Goal: Transaction & Acquisition: Purchase product/service

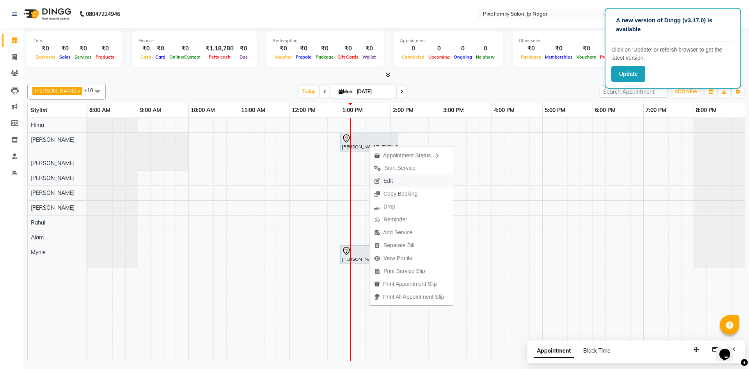
click at [395, 183] on span "Edit" at bounding box center [384, 180] width 28 height 13
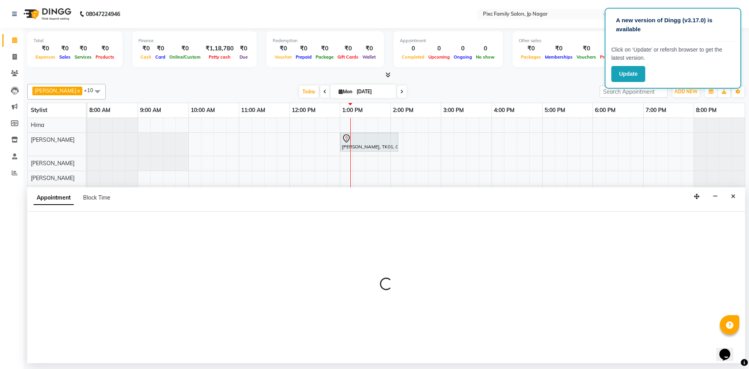
select select "tentative"
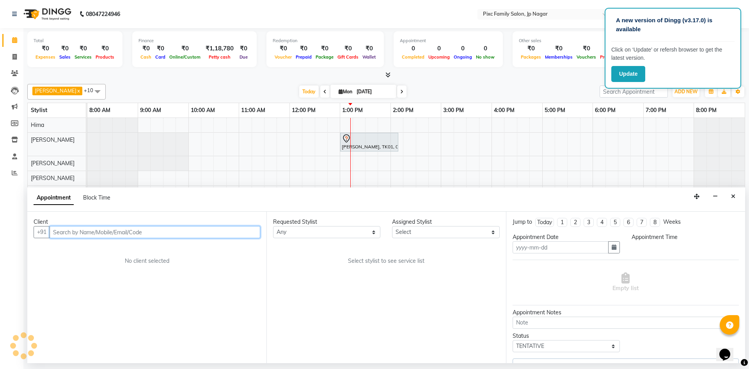
type input "[DATE]"
select select "780"
select select "89738"
select select "4220"
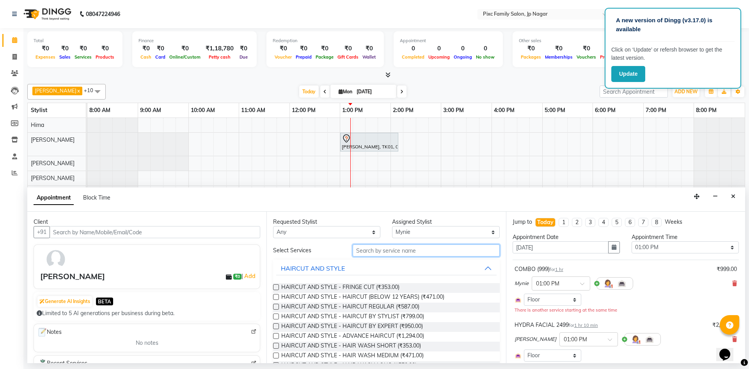
click at [397, 250] on input "text" at bounding box center [426, 250] width 147 height 12
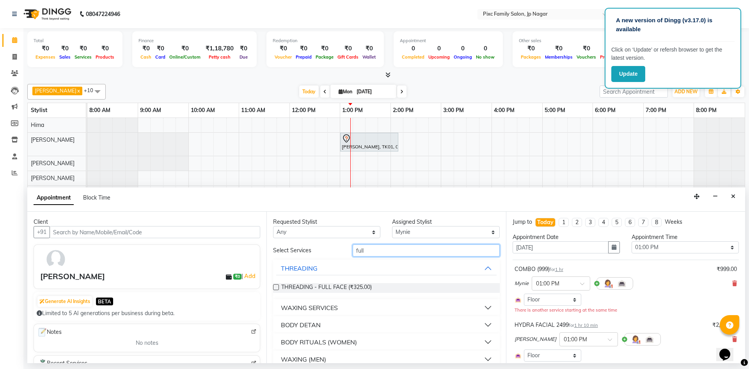
type input "full"
click at [358, 312] on button "WAXING SERVICES" at bounding box center [386, 308] width 220 height 14
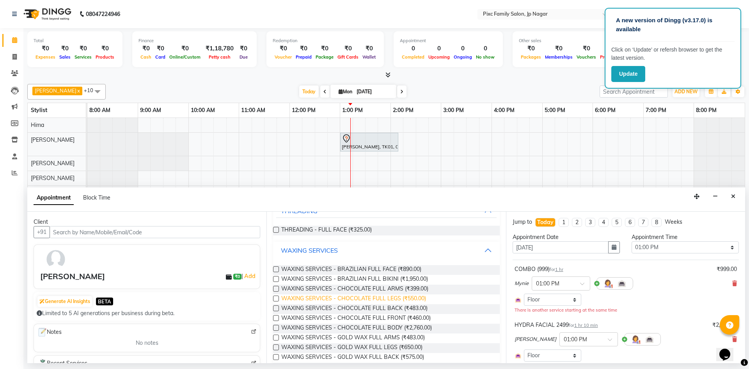
scroll to position [78, 0]
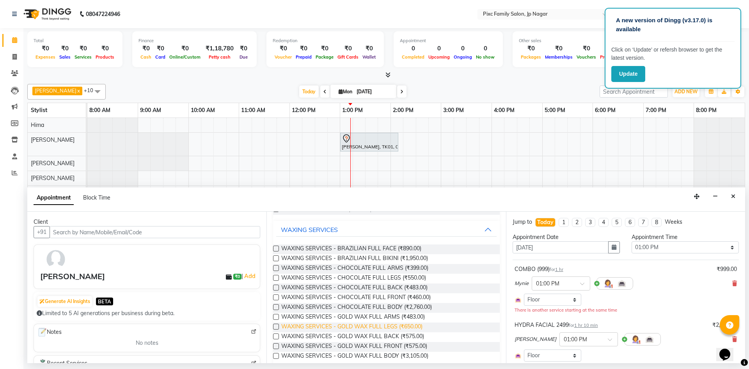
click at [320, 327] on span "WAXING SERVICES - GOLD WAX FULL LEGS (₹650.00)" at bounding box center [351, 327] width 141 height 10
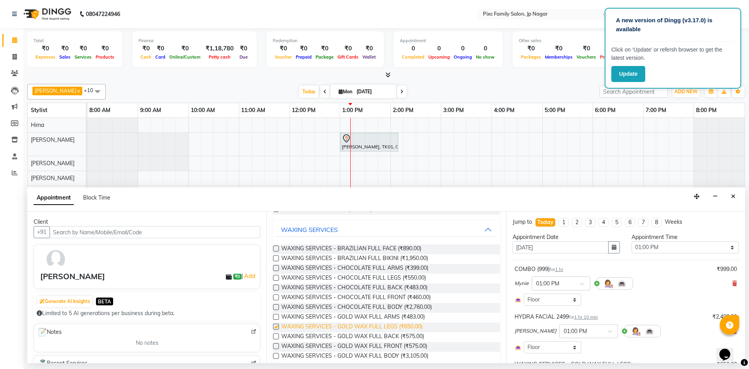
checkbox input "false"
click at [352, 337] on span "WAXING SERVICES - GOLD WAX FULL BACK (₹575.00)" at bounding box center [352, 337] width 143 height 10
checkbox input "false"
click at [363, 314] on span "WAXING SERVICES - GOLD WAX FULL ARMS (₹483.00)" at bounding box center [353, 318] width 144 height 10
checkbox input "false"
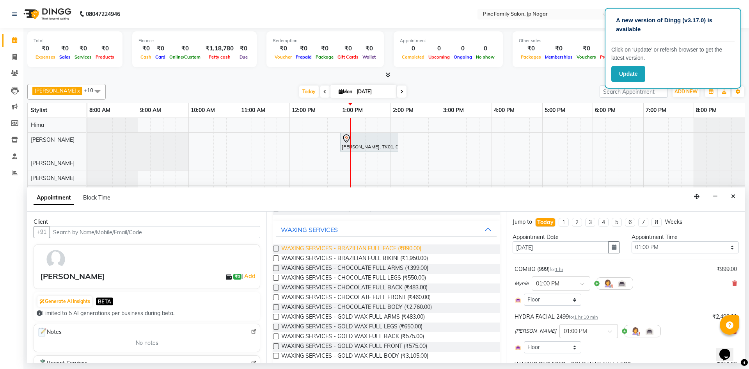
scroll to position [0, 0]
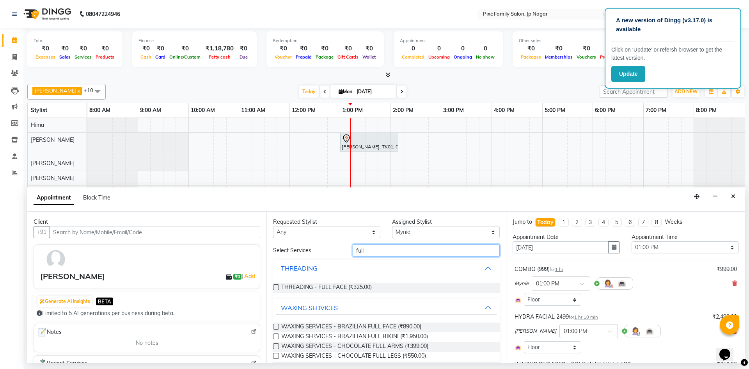
drag, startPoint x: 380, startPoint y: 248, endPoint x: 249, endPoint y: 231, distance: 131.9
click at [249, 231] on div "Client +91 [PERSON_NAME] ₹0 | Add Generate AI Insights BETA Limited to 5 AI gen…" at bounding box center [386, 287] width 718 height 151
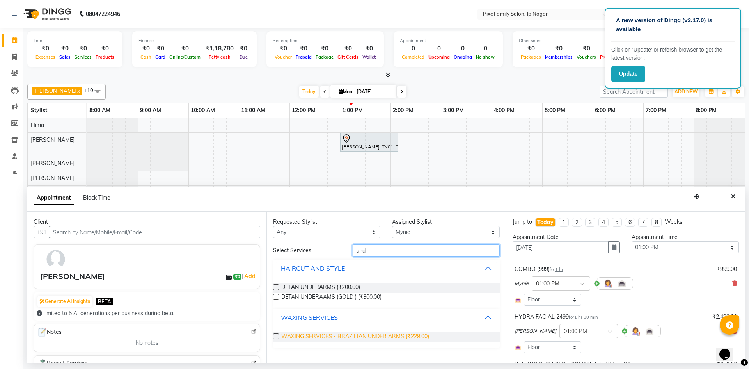
type input "und"
click at [326, 333] on span "WAXING SERVICES - BRAZILIAN UNDER ARMS (₹229.00)" at bounding box center [355, 337] width 148 height 10
checkbox input "false"
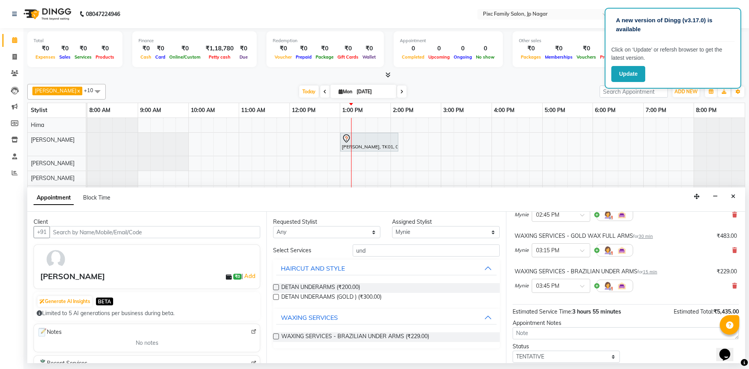
scroll to position [226, 0]
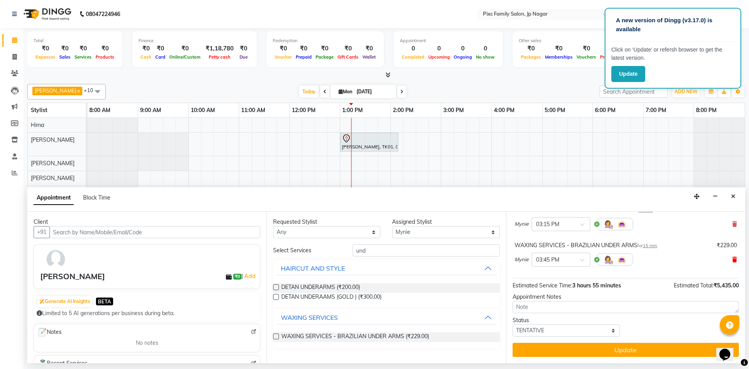
click at [733, 260] on icon at bounding box center [735, 259] width 5 height 5
click at [721, 261] on div "Mynie × 02:15 PM" at bounding box center [626, 259] width 222 height 20
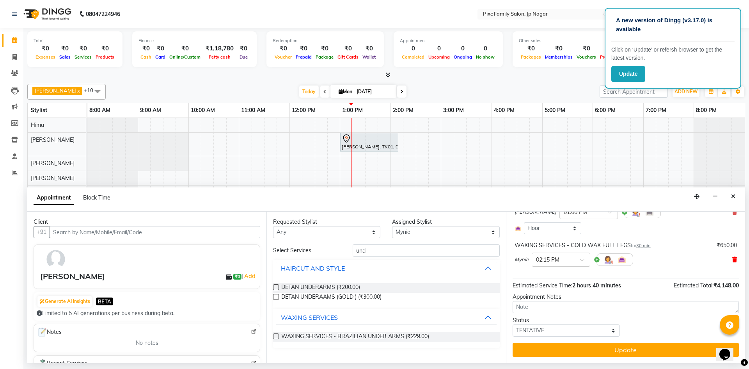
click at [733, 258] on icon at bounding box center [735, 259] width 5 height 5
click at [733, 249] on icon at bounding box center [735, 247] width 5 height 5
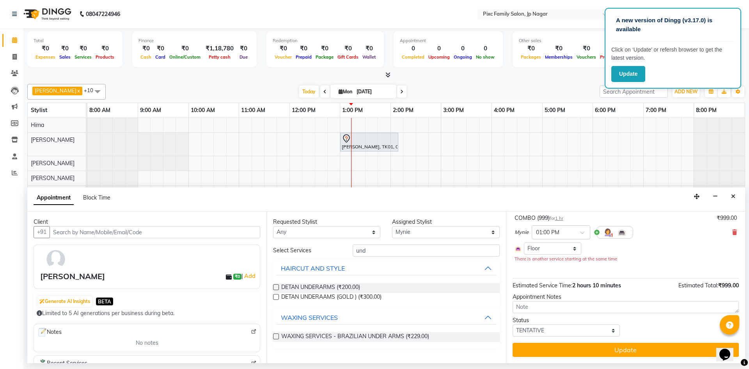
scroll to position [51, 0]
click at [426, 230] on select "Select [PERSON_NAME] BISWAKARAM [PERSON_NAME] [PERSON_NAME] [PERSON_NAME] [PERS…" at bounding box center [445, 232] width 107 height 12
click at [421, 229] on select "Select [PERSON_NAME] BISWAKARAM [PERSON_NAME] [PERSON_NAME] [PERSON_NAME] [PERS…" at bounding box center [445, 232] width 107 height 12
select select "82406"
click at [392, 226] on select "Select [PERSON_NAME] BISWAKARAM [PERSON_NAME] [PERSON_NAME] [PERSON_NAME] [PERS…" at bounding box center [445, 232] width 107 height 12
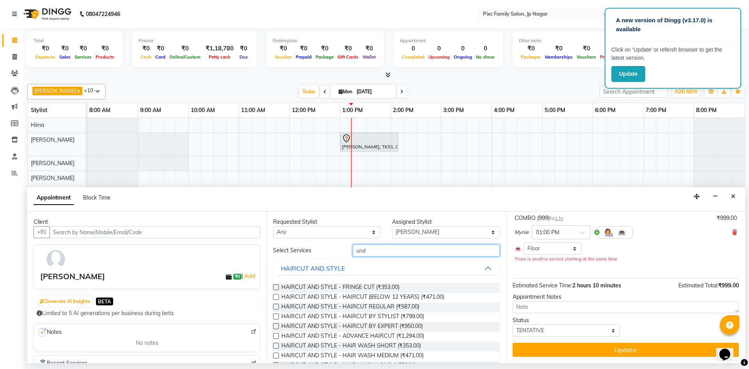
click at [376, 247] on input "und" at bounding box center [426, 250] width 147 height 12
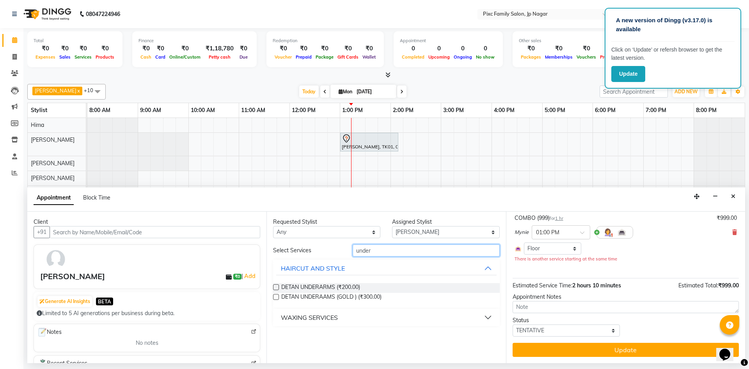
type input "under"
click at [333, 315] on div "WAXING SERVICES" at bounding box center [309, 317] width 57 height 9
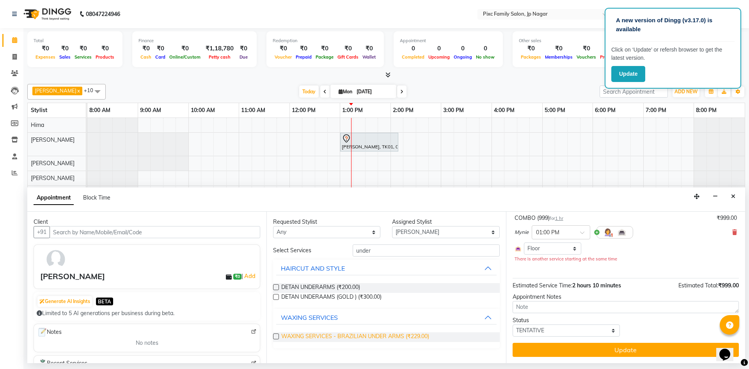
click at [348, 336] on span "WAXING SERVICES - BRAZILIAN UNDER ARMS (₹229.00)" at bounding box center [355, 337] width 148 height 10
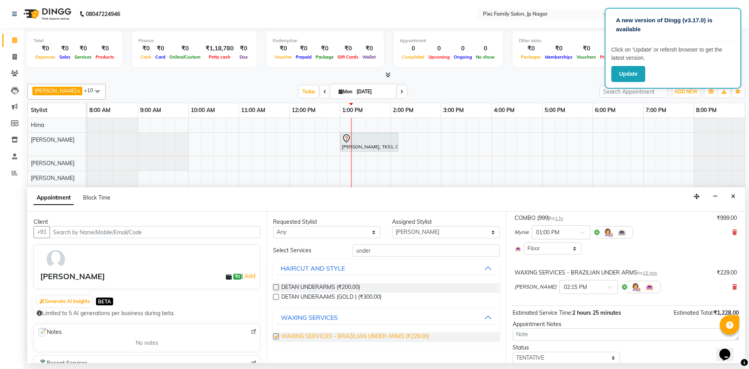
scroll to position [78, 0]
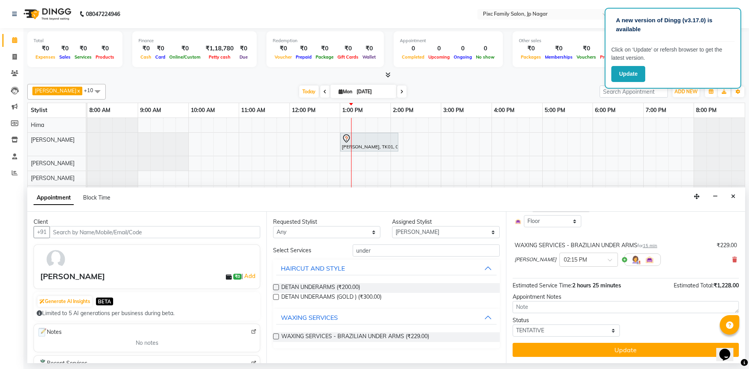
checkbox input "false"
drag, startPoint x: 331, startPoint y: 238, endPoint x: 315, endPoint y: 236, distance: 16.1
click at [315, 236] on div "Requested Stylist Any [PERSON_NAME] BISWAKARAM Anjali [PERSON_NAME] [PERSON_NAM…" at bounding box center [386, 287] width 239 height 151
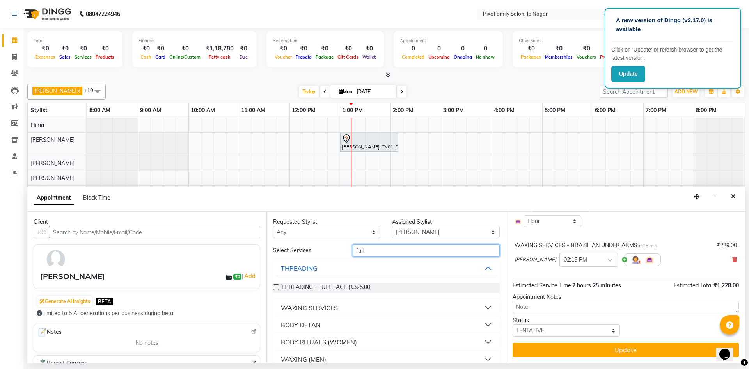
type input "full"
click at [344, 307] on button "WAXING SERVICES" at bounding box center [386, 308] width 220 height 14
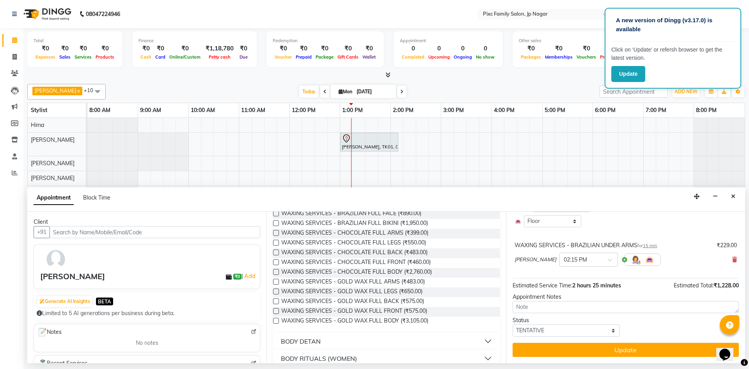
scroll to position [117, 0]
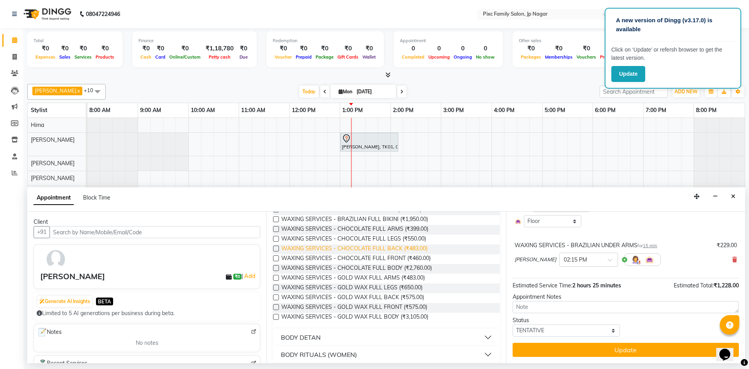
click at [390, 245] on span "WAXING SERVICES - CHOCOLATE FULL BACK (₹483.00)" at bounding box center [354, 249] width 146 height 10
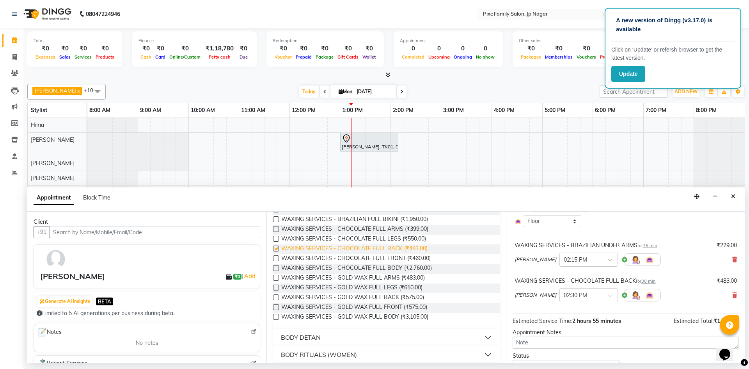
scroll to position [92, 0]
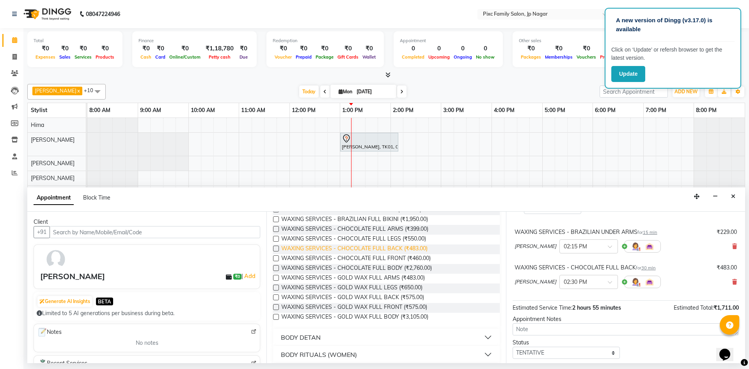
checkbox input "false"
click at [390, 236] on span "WAXING SERVICES - CHOCOLATE FULL LEGS (₹550.00)" at bounding box center [353, 240] width 145 height 10
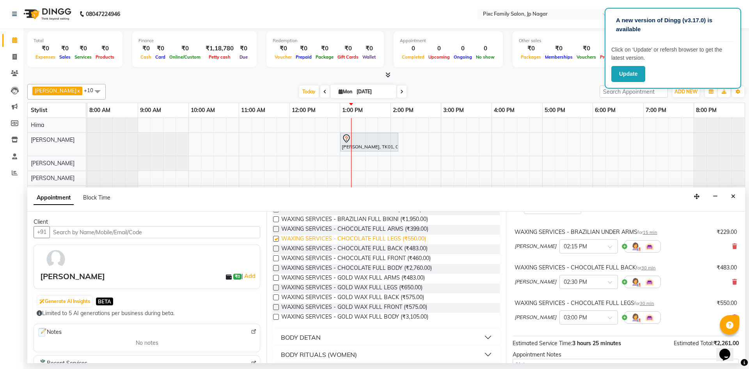
checkbox input "false"
click at [391, 226] on span "WAXING SERVICES - CHOCOLATE FULL ARMS (₹399.00)" at bounding box center [354, 230] width 147 height 10
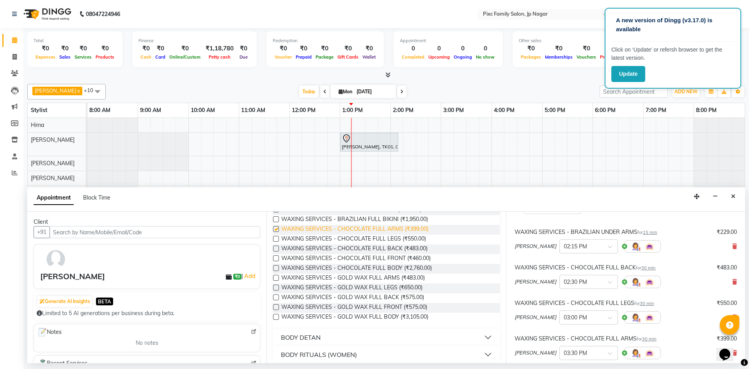
checkbox input "false"
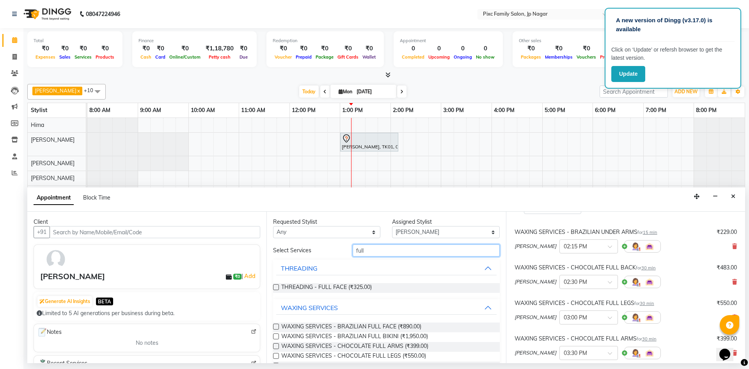
drag, startPoint x: 382, startPoint y: 252, endPoint x: 274, endPoint y: 235, distance: 110.1
click at [274, 235] on div "Requested Stylist Any [PERSON_NAME] BISWAKARAM Anjali [PERSON_NAME] [PERSON_NAM…" at bounding box center [386, 287] width 239 height 151
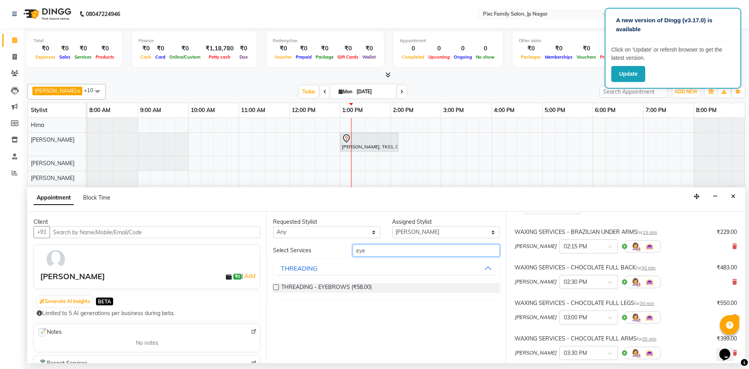
type input "eye"
click at [277, 286] on label at bounding box center [276, 287] width 6 height 6
click at [277, 286] on input "checkbox" at bounding box center [275, 287] width 5 height 5
checkbox input "false"
drag, startPoint x: 379, startPoint y: 253, endPoint x: 342, endPoint y: 243, distance: 37.6
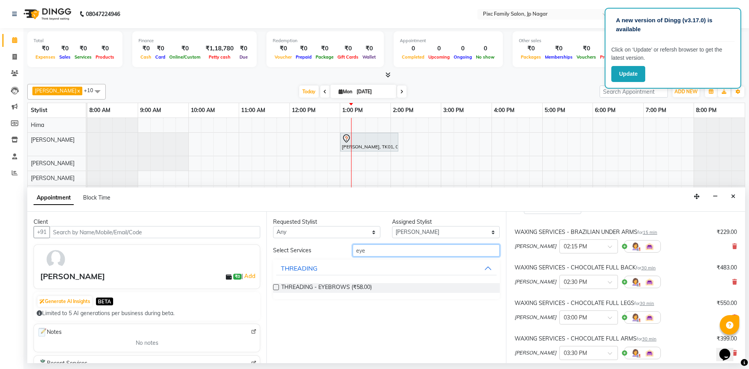
click at [342, 243] on div "Requested Stylist Any [PERSON_NAME] BISWAKARAM Anjali [PERSON_NAME] [PERSON_NAM…" at bounding box center [386, 287] width 239 height 151
type input "dead"
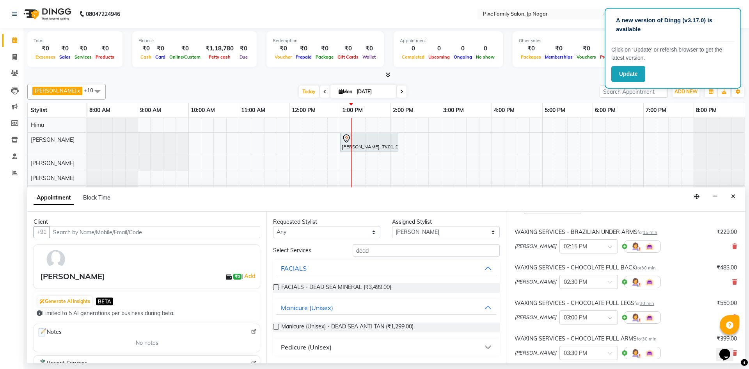
click at [276, 286] on label at bounding box center [276, 287] width 6 height 6
click at [276, 286] on input "checkbox" at bounding box center [275, 287] width 5 height 5
checkbox input "false"
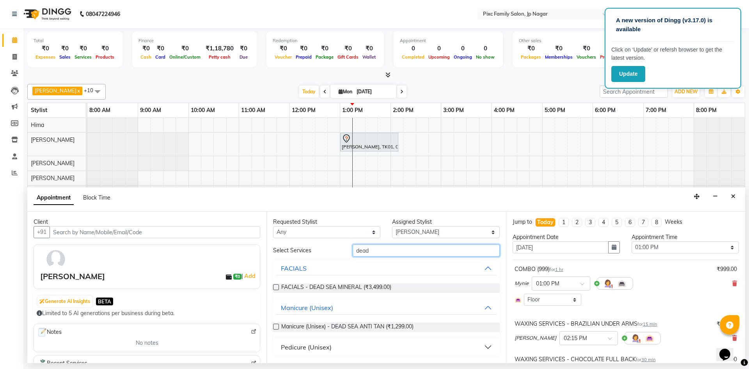
click at [384, 245] on input "dead" at bounding box center [426, 250] width 147 height 12
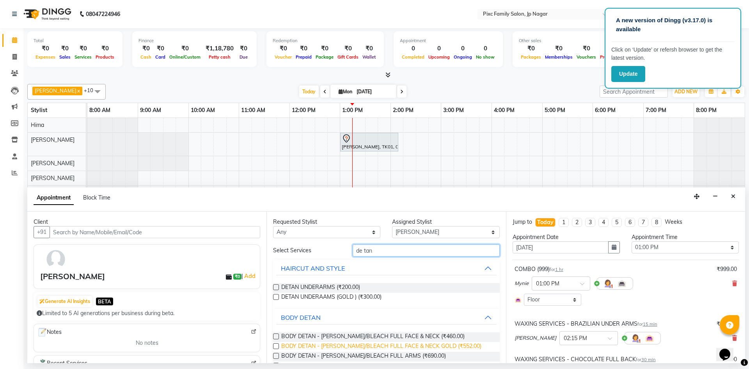
type input "de tan"
click at [383, 344] on span "BODY DETAN - [PERSON_NAME]/BLEACH FULL FACE & NECK GOLD (₹552.00)" at bounding box center [381, 347] width 200 height 10
checkbox input "false"
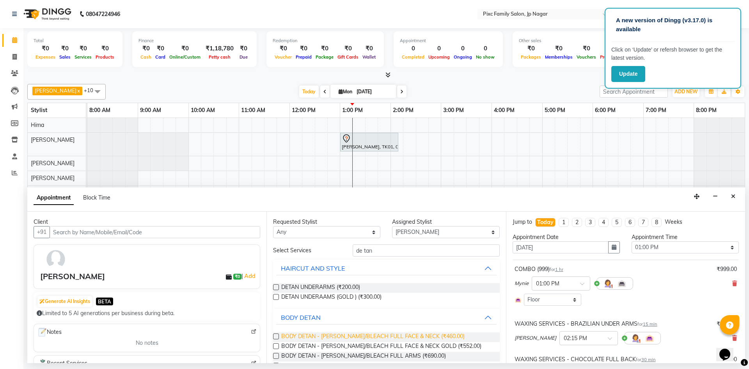
scroll to position [39, 0]
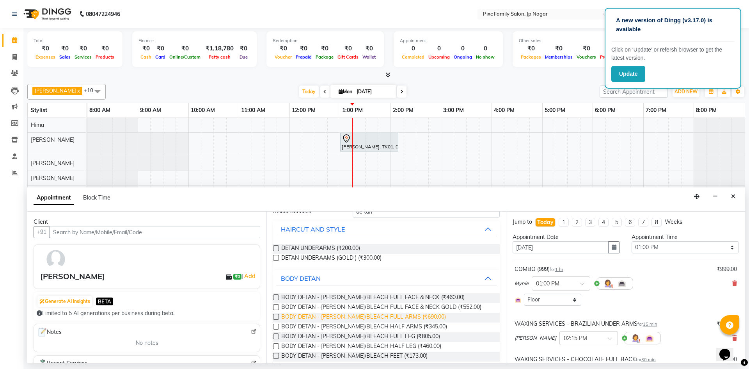
click at [395, 316] on span "BODY DETAN - [PERSON_NAME]/BLEACH FULL ARMS (₹690.00)" at bounding box center [363, 318] width 165 height 10
checkbox input "false"
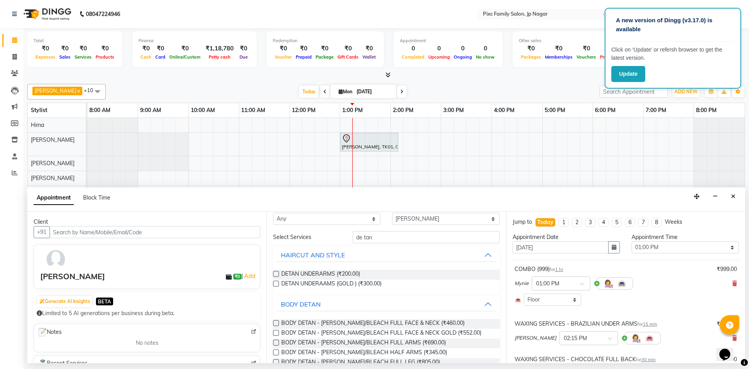
scroll to position [0, 0]
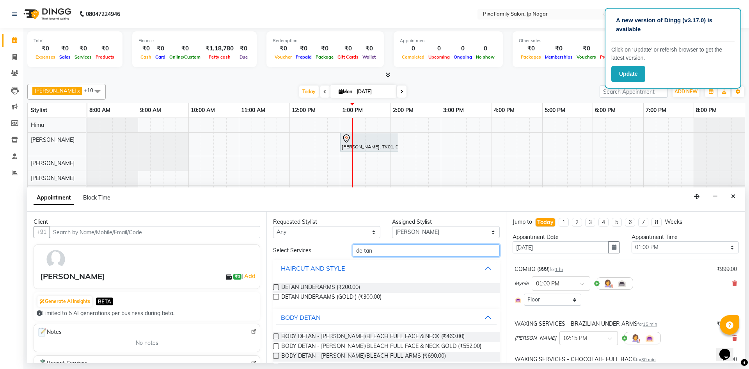
drag, startPoint x: 392, startPoint y: 251, endPoint x: 257, endPoint y: 234, distance: 136.1
click at [257, 234] on div "Client +91 [PERSON_NAME] ₹0 | Add Generate AI Insights BETA Limited to 5 AI gen…" at bounding box center [386, 287] width 718 height 151
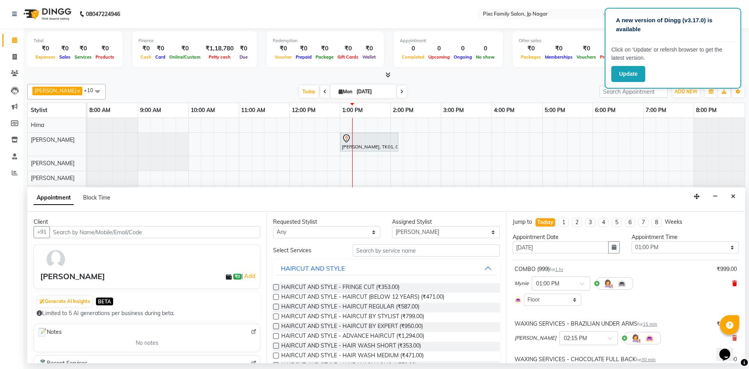
click at [733, 283] on icon at bounding box center [735, 283] width 5 height 5
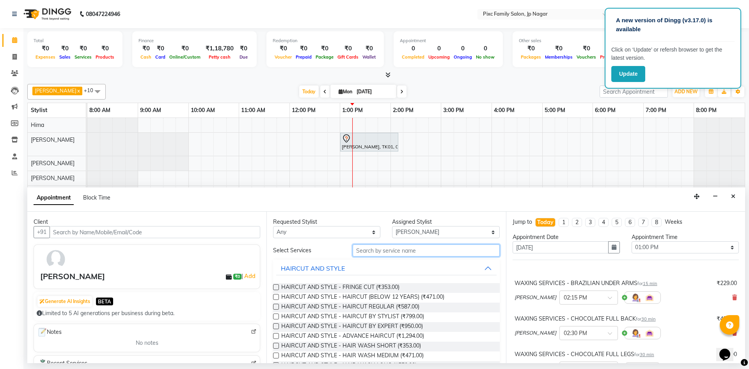
click at [383, 251] on input "text" at bounding box center [426, 250] width 147 height 12
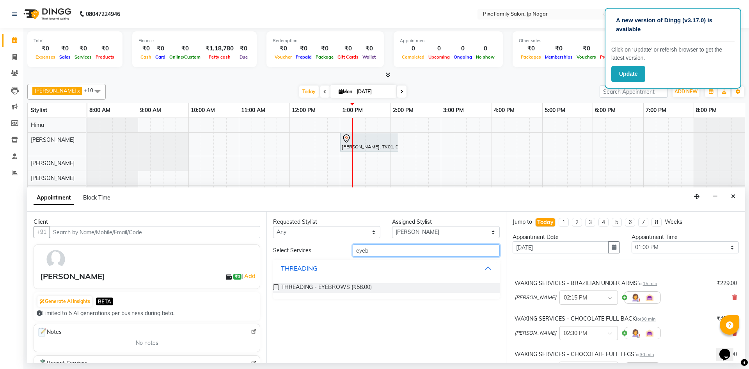
type input "eyeb"
click at [409, 229] on select "Select [PERSON_NAME] BISWAKARAM [PERSON_NAME] [PERSON_NAME] [PERSON_NAME] [PERS…" at bounding box center [445, 232] width 107 height 12
select select "89738"
click at [392, 226] on select "Select [PERSON_NAME] BISWAKARAM [PERSON_NAME] [PERSON_NAME] [PERSON_NAME] [PERS…" at bounding box center [445, 232] width 107 height 12
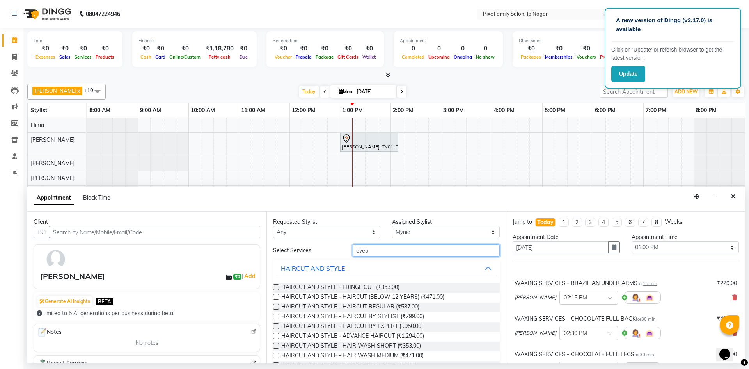
click at [374, 251] on input "eyeb" at bounding box center [426, 250] width 147 height 12
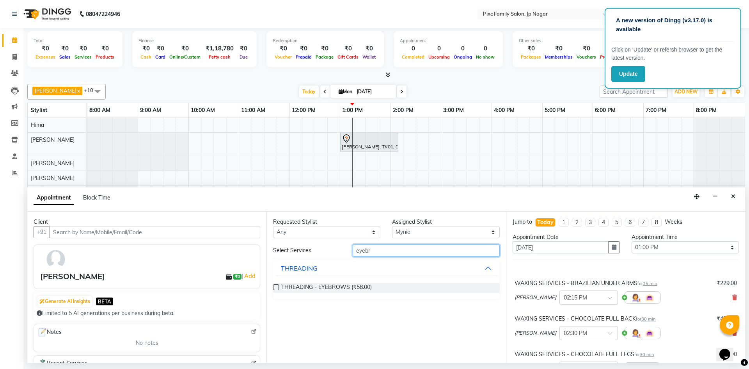
type input "eyebr"
click at [275, 286] on label at bounding box center [276, 287] width 6 height 6
click at [275, 286] on input "checkbox" at bounding box center [275, 287] width 5 height 5
checkbox input "false"
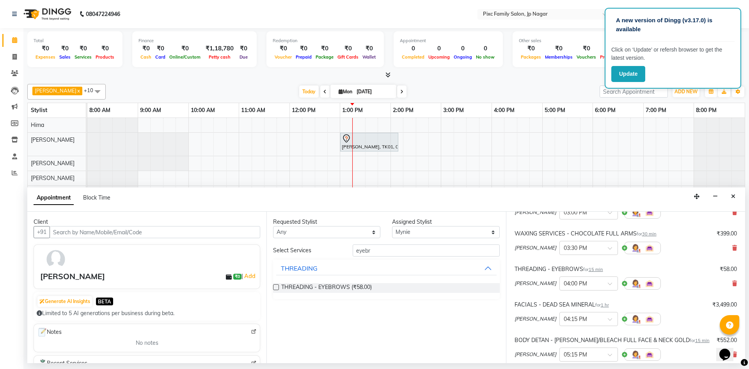
scroll to position [322, 0]
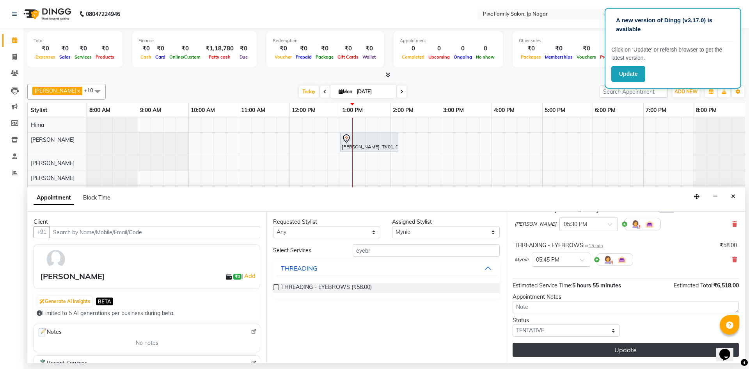
click at [611, 351] on button "Update" at bounding box center [626, 350] width 226 height 14
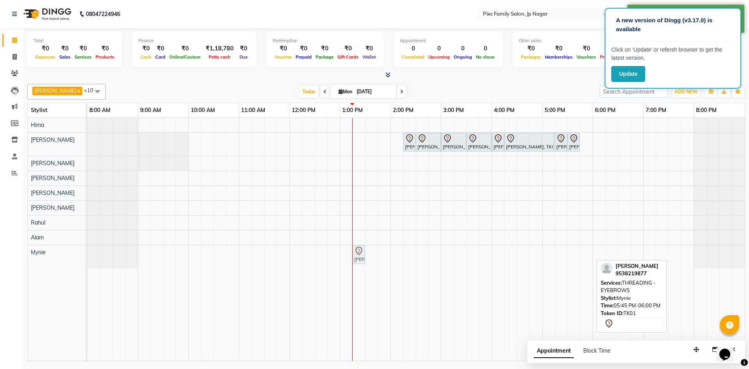
drag, startPoint x: 587, startPoint y: 255, endPoint x: 356, endPoint y: 252, distance: 231.1
click at [87, 252] on div "[PERSON_NAME], TK01, 05:45 PM-06:00 PM, THREADING - EYEBROWS [PERSON_NAME], TK0…" at bounding box center [87, 256] width 0 height 23
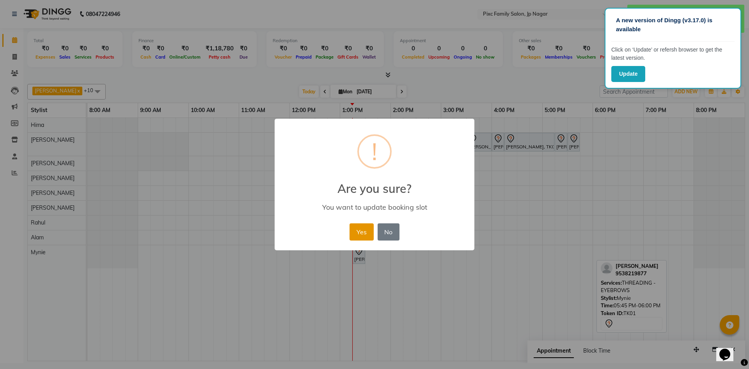
click at [361, 226] on button "Yes" at bounding box center [362, 231] width 24 height 17
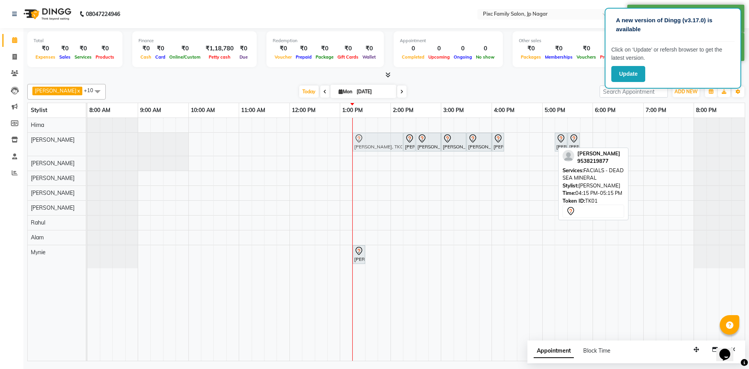
drag, startPoint x: 535, startPoint y: 141, endPoint x: 381, endPoint y: 134, distance: 154.3
click at [87, 134] on div "[PERSON_NAME], TK01, 02:15 PM-02:30 PM, WAXING SERVICES - BRAZILIAN UNDER ARMS …" at bounding box center [87, 144] width 0 height 23
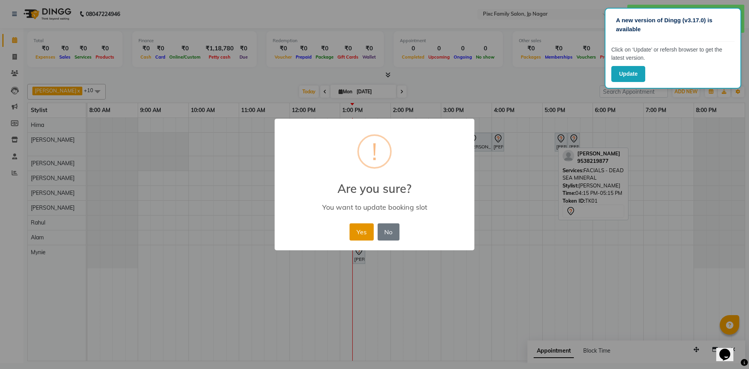
click at [366, 233] on button "Yes" at bounding box center [362, 231] width 24 height 17
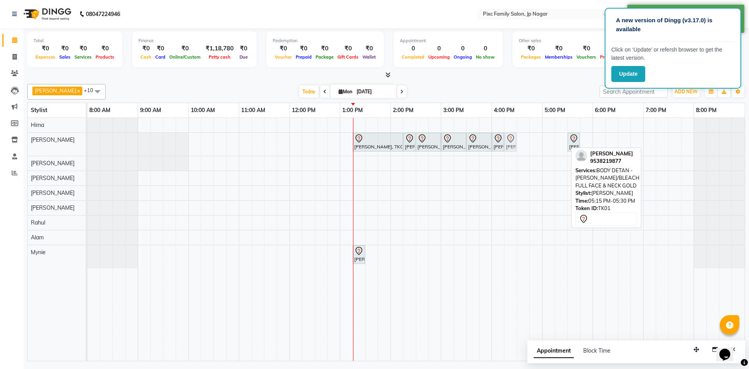
drag, startPoint x: 562, startPoint y: 142, endPoint x: 514, endPoint y: 144, distance: 48.0
click at [87, 144] on div "[PERSON_NAME], TK01, 01:15 PM-02:15 PM, FACIALS - DEAD SEA MINERAL [PERSON_NAME…" at bounding box center [87, 144] width 0 height 23
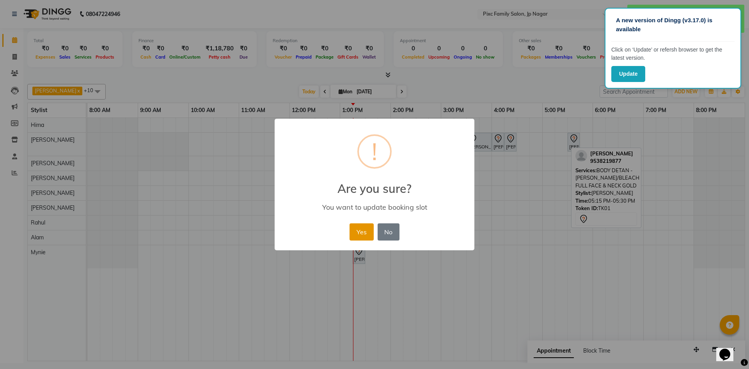
click at [358, 229] on button "Yes" at bounding box center [362, 231] width 24 height 17
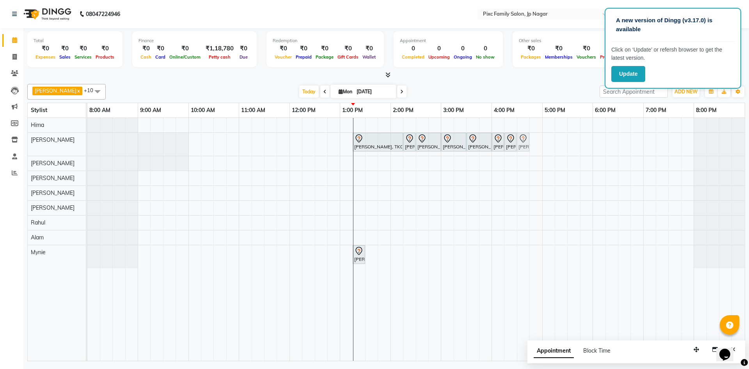
drag, startPoint x: 572, startPoint y: 140, endPoint x: 526, endPoint y: 144, distance: 45.4
click at [87, 144] on div "[PERSON_NAME], TK01, 01:15 PM-02:15 PM, FACIALS - DEAD SEA MINERAL [PERSON_NAME…" at bounding box center [87, 144] width 0 height 23
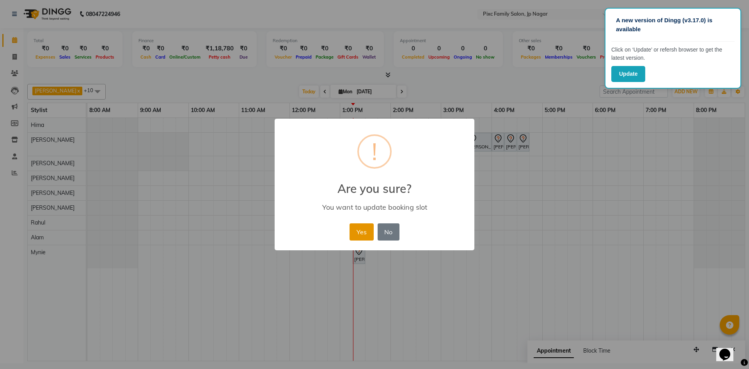
click at [370, 228] on button "Yes" at bounding box center [362, 231] width 24 height 17
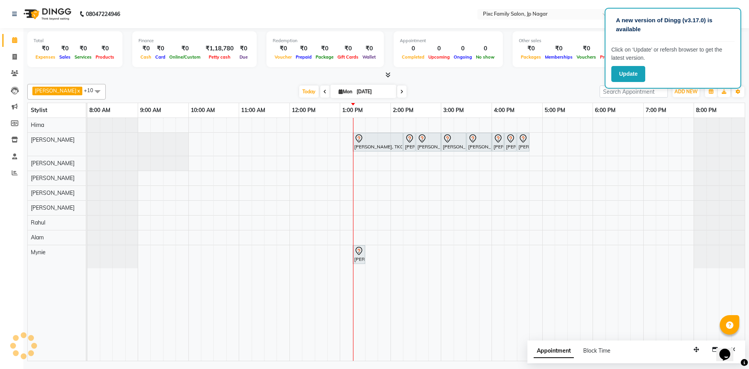
click at [552, 351] on span "Appointment" at bounding box center [554, 351] width 40 height 14
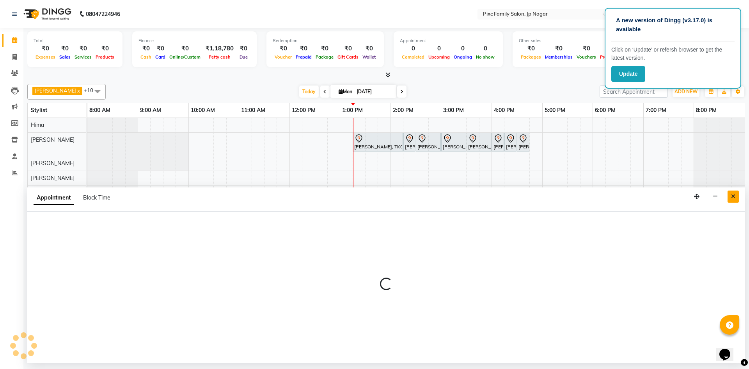
click at [735, 195] on icon "Close" at bounding box center [733, 196] width 4 height 5
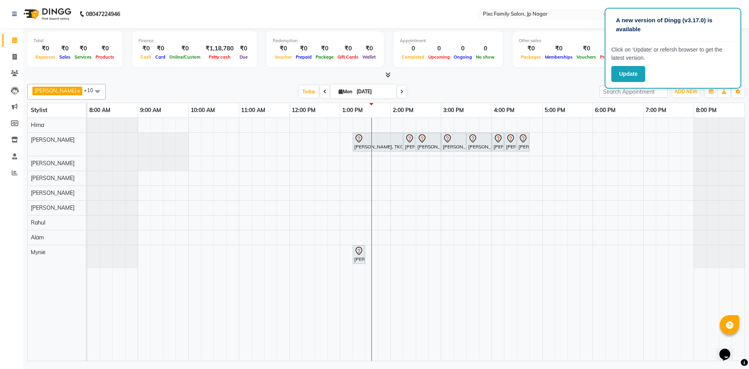
click at [533, 80] on div "Total ₹0 Expenses ₹0 Sales ₹0 Services ₹0 Products Finance ₹0 Cash ₹0 Card ₹0 O…" at bounding box center [386, 195] width 726 height 335
click at [534, 91] on div "[DATE] [DATE]" at bounding box center [353, 92] width 486 height 12
click at [538, 87] on div "[DATE] [DATE]" at bounding box center [353, 92] width 486 height 12
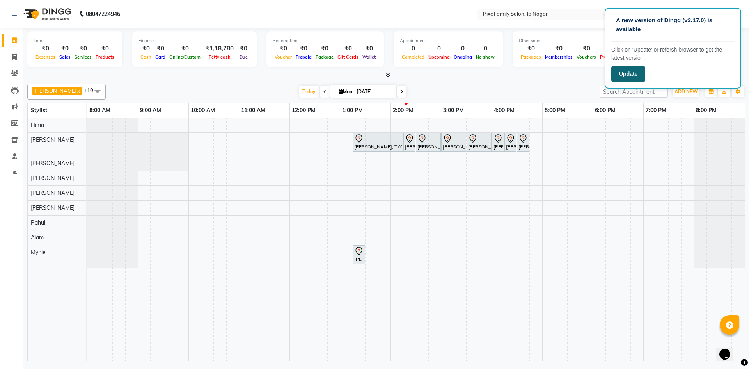
click at [631, 76] on button "Update" at bounding box center [629, 74] width 34 height 16
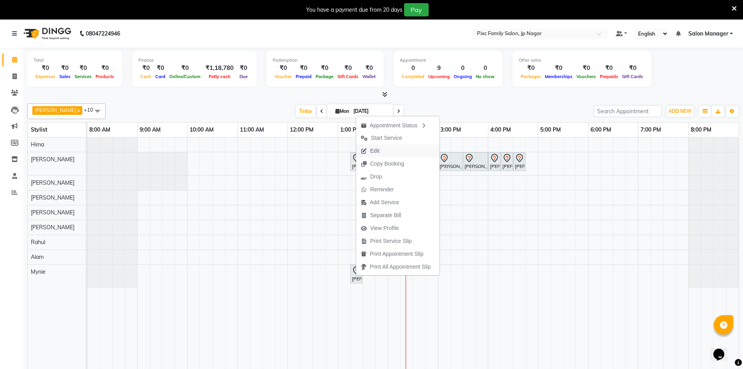
click at [382, 150] on span "Edit" at bounding box center [370, 150] width 28 height 13
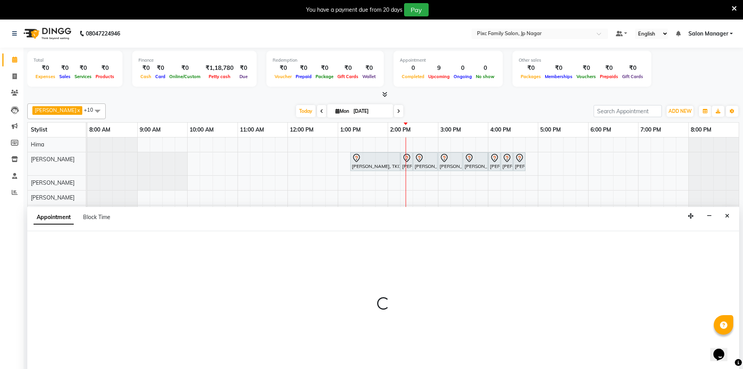
scroll to position [20, 0]
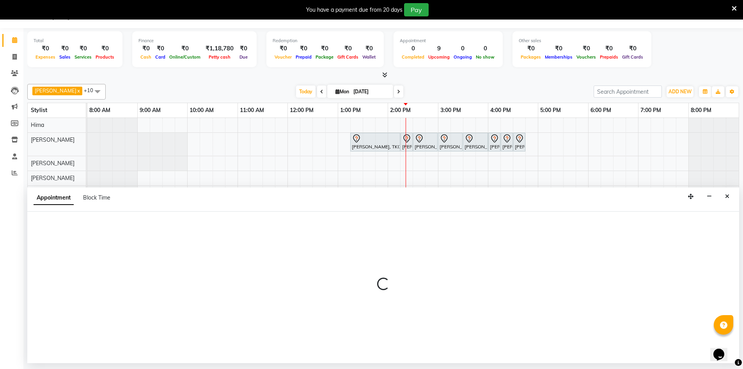
select select "tentative"
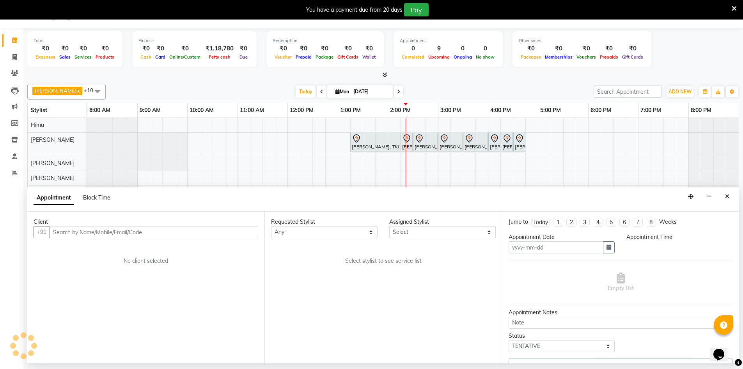
type input "[DATE]"
select select "82406"
select select "795"
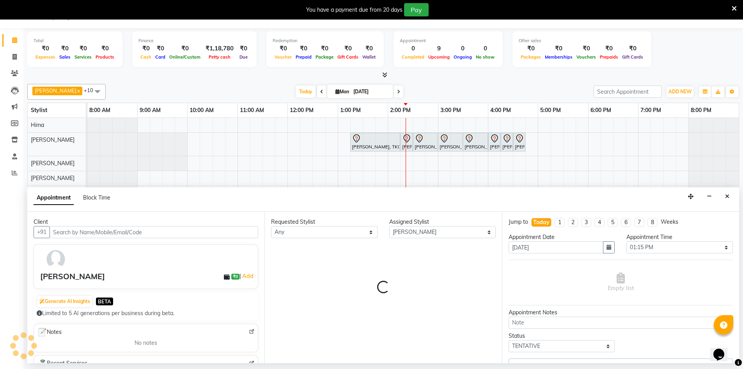
select select "4220"
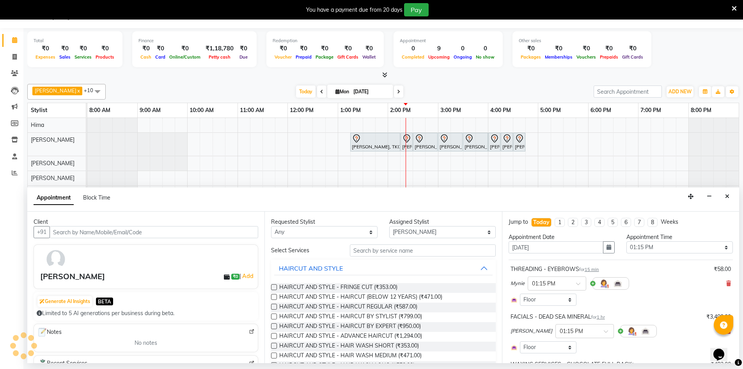
select select "4220"
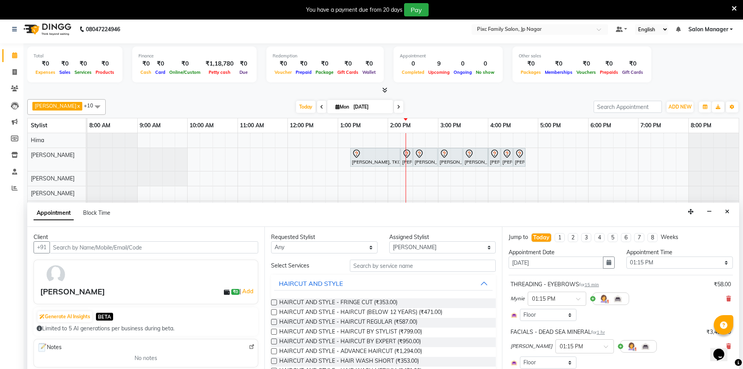
scroll to position [0, 0]
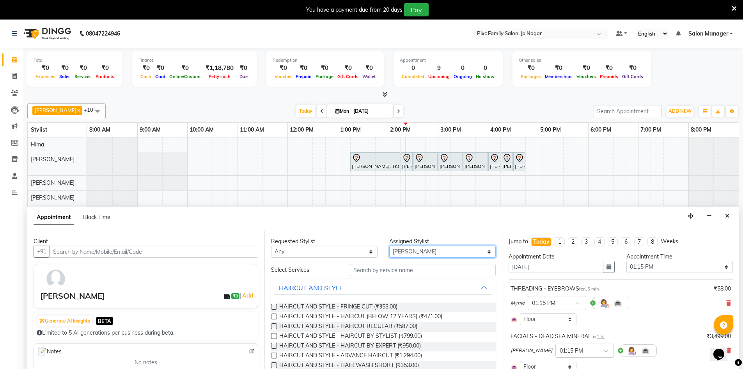
click at [412, 257] on select "Select [PERSON_NAME] BISWAKARAM [PERSON_NAME] [PERSON_NAME] [PERSON_NAME] [PERS…" at bounding box center [443, 251] width 107 height 12
select select "89738"
click at [390, 245] on select "Select [PERSON_NAME] BISWAKARAM [PERSON_NAME] [PERSON_NAME] [PERSON_NAME] [PERS…" at bounding box center [443, 251] width 107 height 12
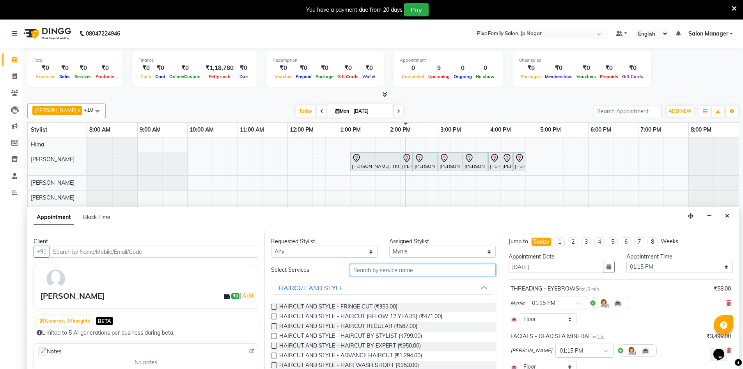
click at [366, 272] on input "text" at bounding box center [423, 270] width 146 height 12
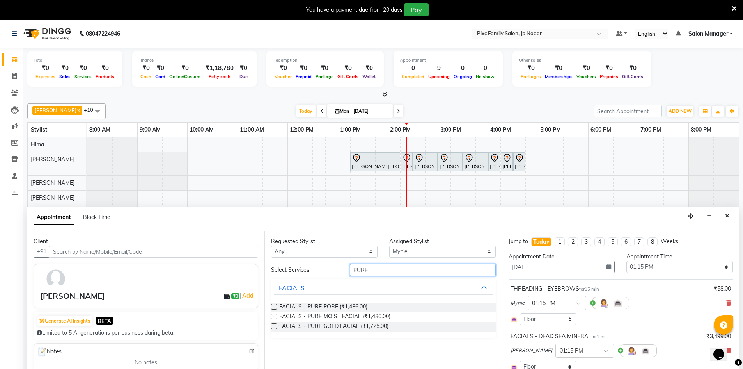
type input "PURE"
click at [274, 306] on label at bounding box center [274, 307] width 6 height 6
click at [274, 306] on input "checkbox" at bounding box center [273, 307] width 5 height 5
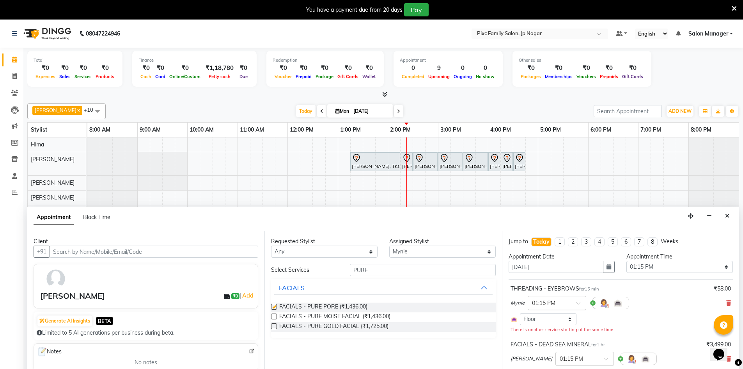
checkbox input "false"
click at [727, 303] on icon at bounding box center [729, 302] width 5 height 5
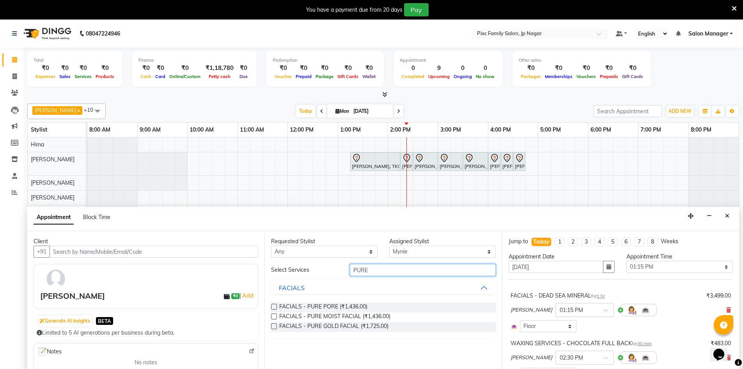
drag, startPoint x: 346, startPoint y: 269, endPoint x: 286, endPoint y: 267, distance: 59.7
click at [286, 267] on div "Select Services PURE" at bounding box center [383, 270] width 236 height 12
type input "DE TA"
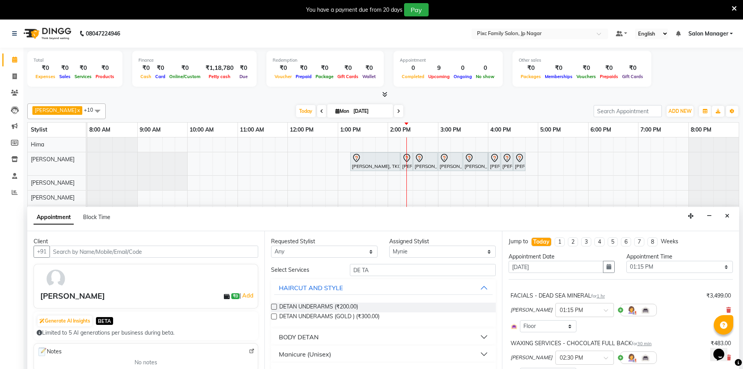
click at [302, 338] on div "BODY DETAN" at bounding box center [299, 336] width 40 height 9
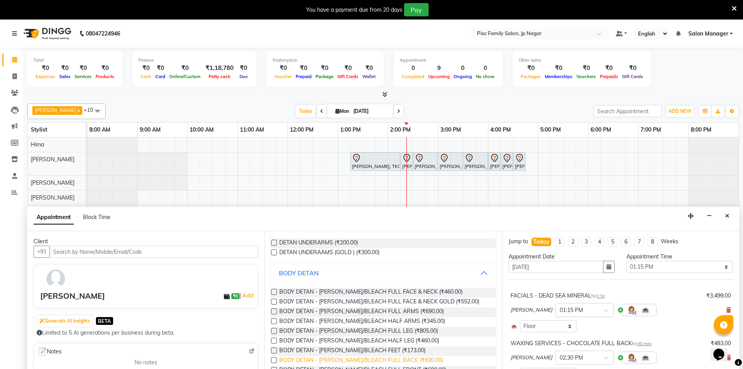
scroll to position [78, 0]
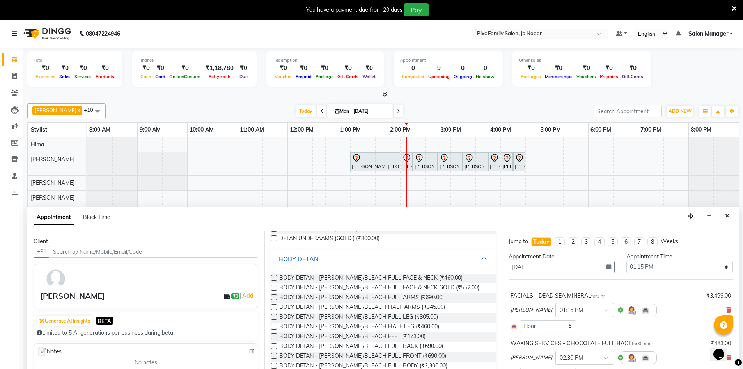
click at [272, 288] on label at bounding box center [274, 288] width 6 height 6
click at [272, 288] on input "checkbox" at bounding box center [273, 288] width 5 height 5
checkbox input "false"
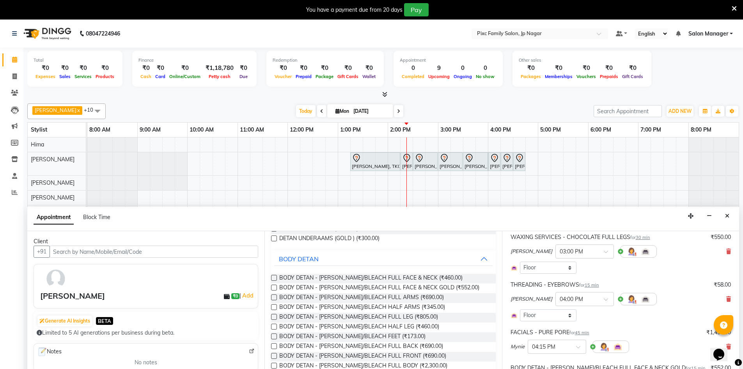
scroll to position [447, 0]
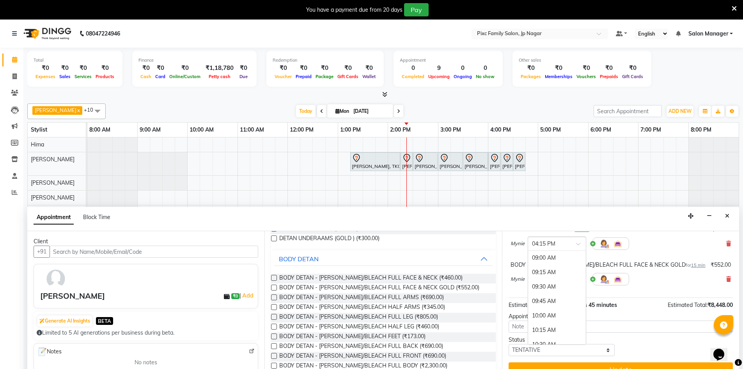
click at [571, 244] on div at bounding box center [557, 243] width 58 height 8
click at [553, 302] on div "01:00 PM" at bounding box center [557, 304] width 58 height 14
click at [571, 279] on div at bounding box center [557, 278] width 58 height 8
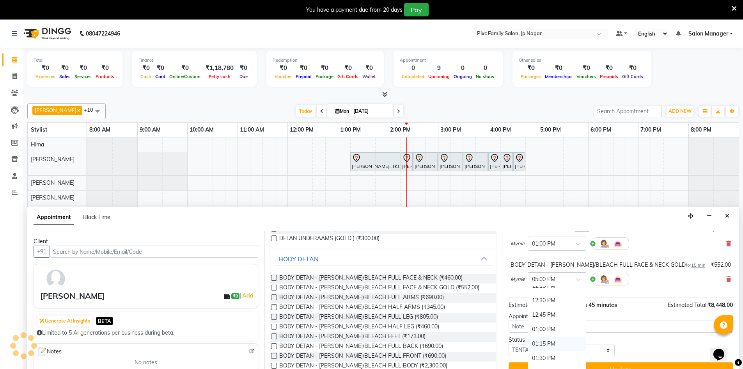
click at [549, 343] on div "01:15 PM" at bounding box center [557, 343] width 58 height 14
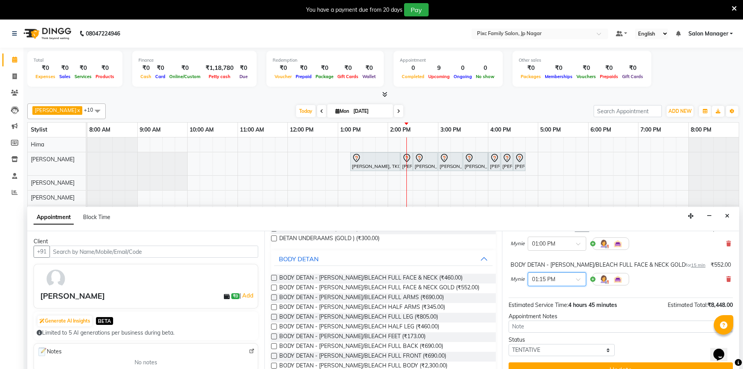
scroll to position [20, 0]
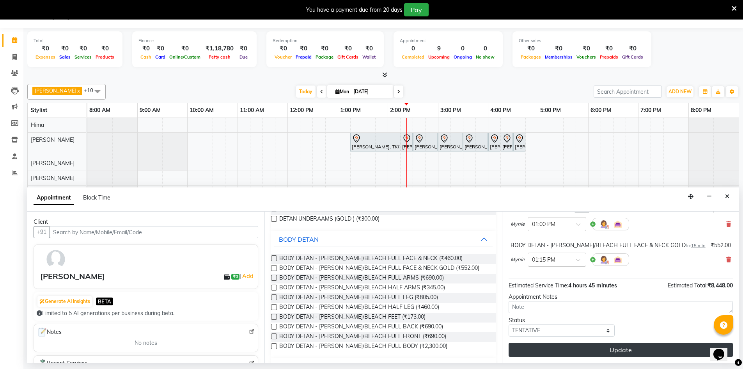
click at [558, 352] on button "Update" at bounding box center [621, 350] width 224 height 14
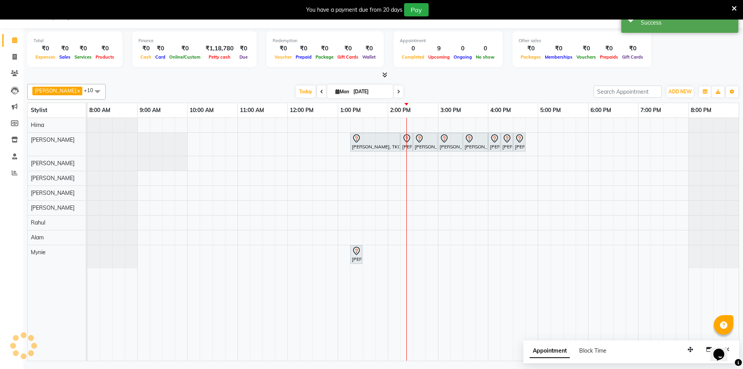
scroll to position [0, 0]
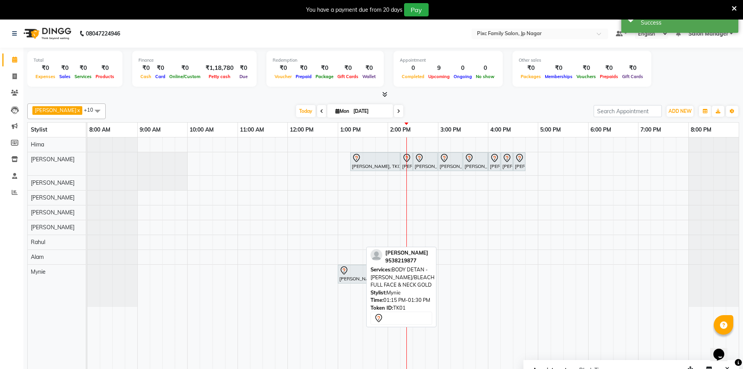
drag, startPoint x: 356, startPoint y: 294, endPoint x: 397, endPoint y: 282, distance: 43.1
click at [397, 282] on div "Elisha Rai x Rahul x ANISH BISWAKARAM x Anjali Tamang x Priya x BHUVANA x Hima …" at bounding box center [383, 240] width 712 height 280
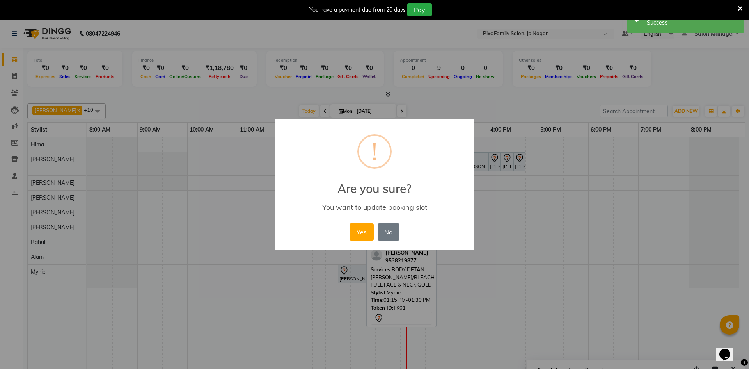
click at [358, 231] on button "Yes" at bounding box center [362, 231] width 24 height 17
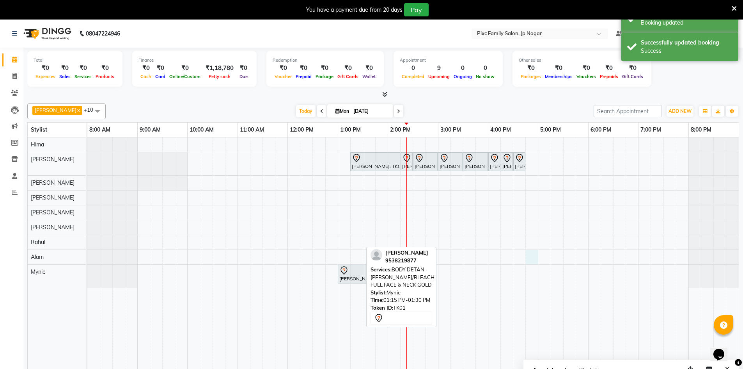
click at [530, 253] on div "Meghana Upadhya, TK01, 01:15 PM-02:15 PM, FACIALS - DEAD SEA MINERAL Meghana Up…" at bounding box center [413, 258] width 652 height 243
select select "89737"
select select "tentative"
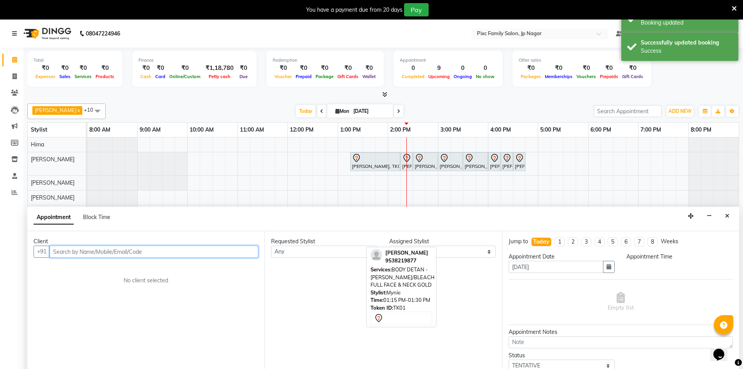
select select "1005"
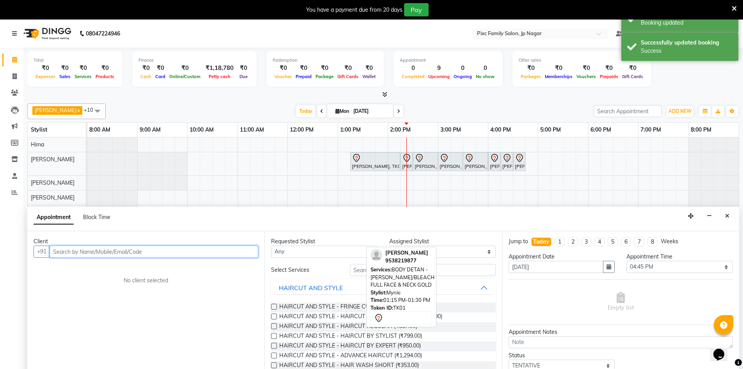
scroll to position [20, 0]
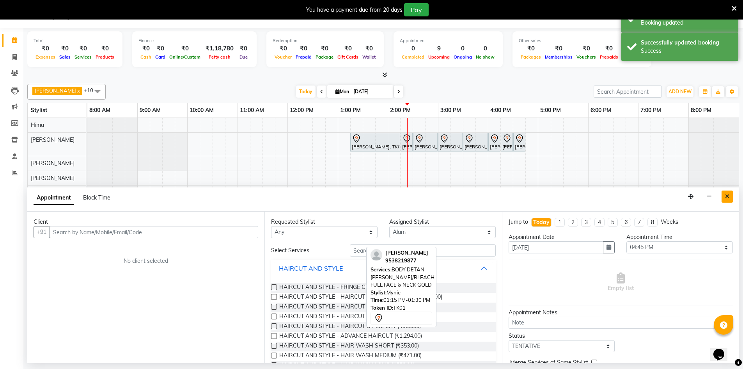
click at [730, 195] on button "Close" at bounding box center [727, 196] width 11 height 12
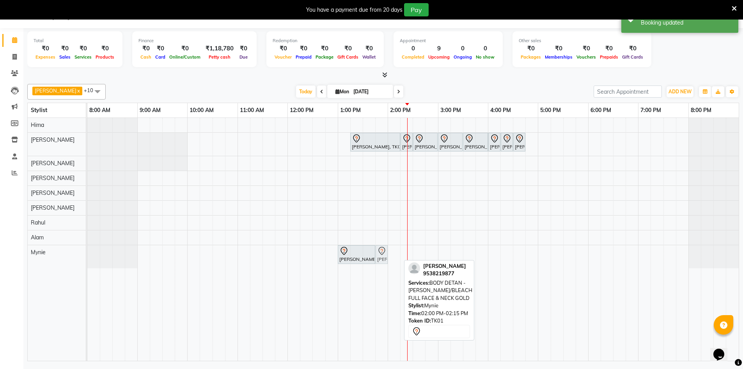
drag, startPoint x: 393, startPoint y: 253, endPoint x: 382, endPoint y: 255, distance: 12.0
click at [87, 255] on div "Meghana Upadhya, TK01, 01:00 PM-01:45 PM, FACIALS - PURE PORE Meghana Upadhya, …" at bounding box center [87, 256] width 0 height 23
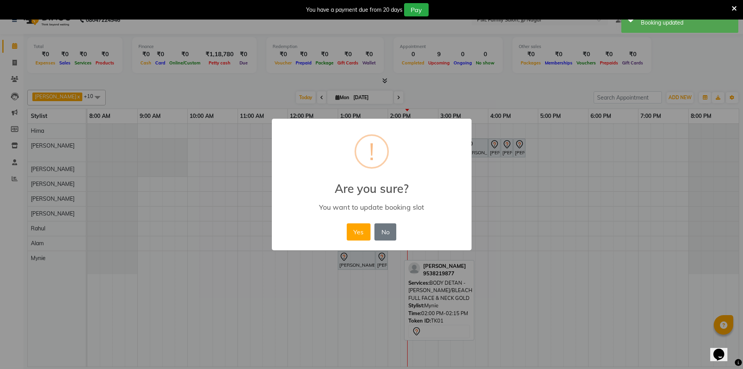
scroll to position [14, 0]
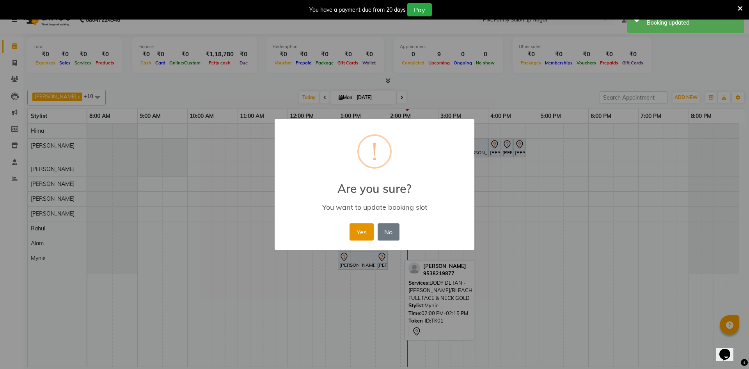
click at [360, 231] on button "Yes" at bounding box center [362, 231] width 24 height 17
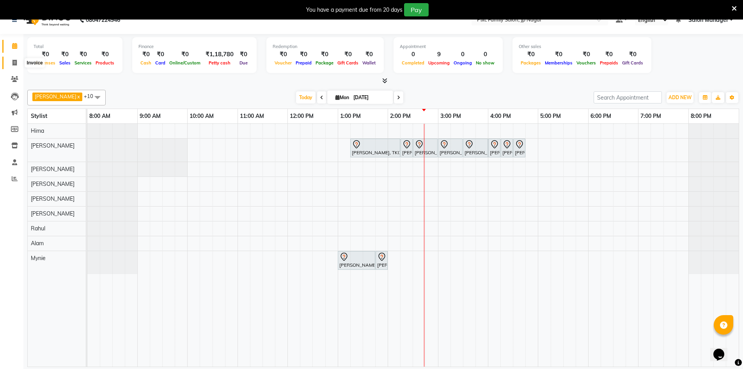
click at [18, 59] on span at bounding box center [15, 63] width 14 height 9
select select "service"
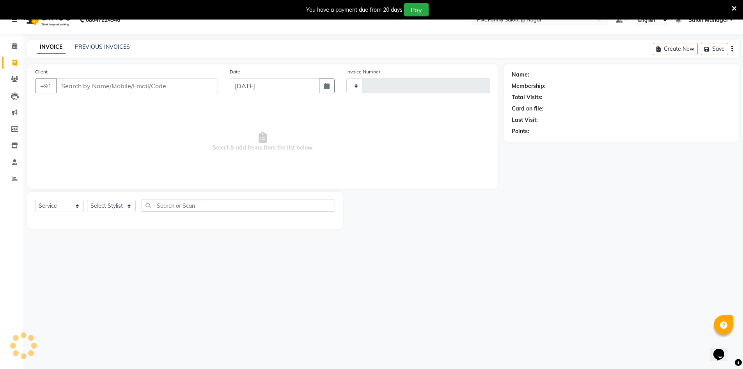
type input "0520"
select select "8432"
click at [110, 89] on input "Client" at bounding box center [137, 85] width 162 height 15
click at [113, 84] on input "Client" at bounding box center [137, 85] width 162 height 15
type input "9663303111"
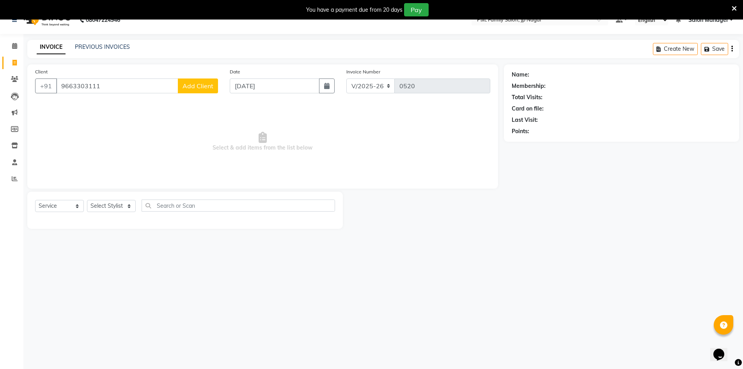
click at [207, 86] on span "Add Client" at bounding box center [198, 86] width 31 height 8
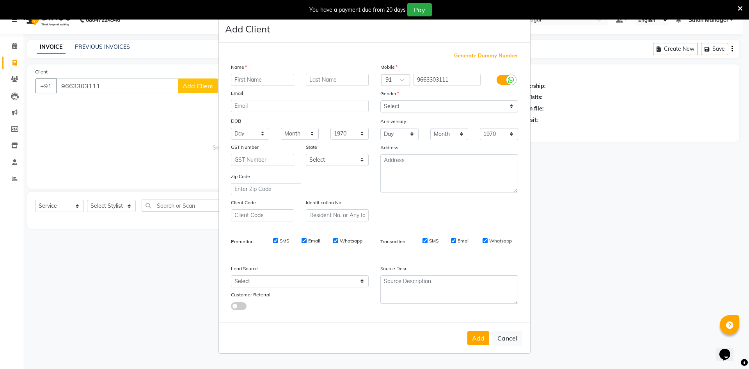
click at [252, 80] on input "text" at bounding box center [262, 80] width 63 height 12
type input "j"
type input "Jeevan"
click at [404, 107] on select "Select Male Female Other Prefer Not To Say" at bounding box center [450, 106] width 138 height 12
select select "male"
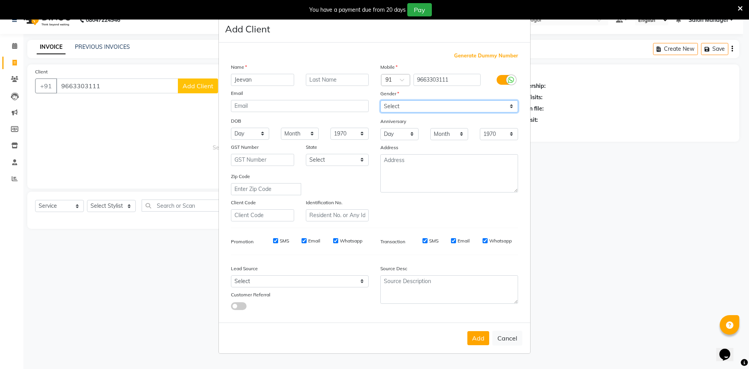
click at [381, 100] on select "Select Male Female Other Prefer Not To Say" at bounding box center [450, 106] width 138 height 12
click at [474, 343] on button "Add" at bounding box center [479, 338] width 22 height 14
select select
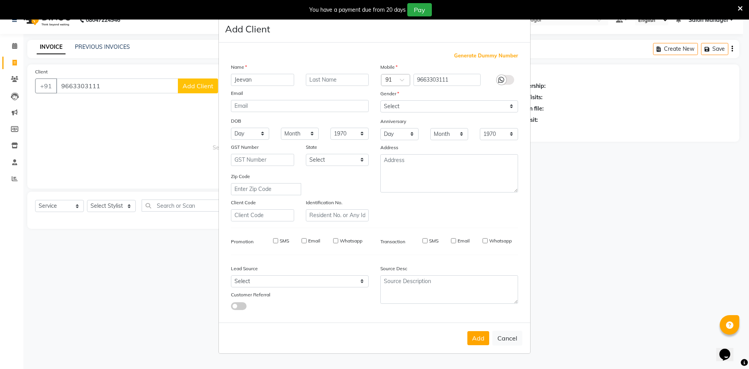
select select
checkbox input "false"
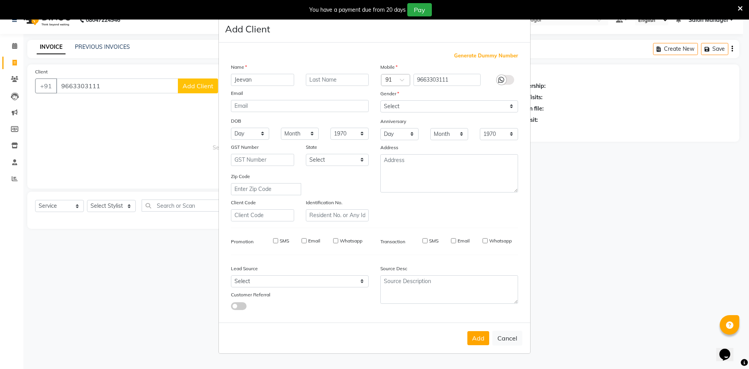
checkbox input "false"
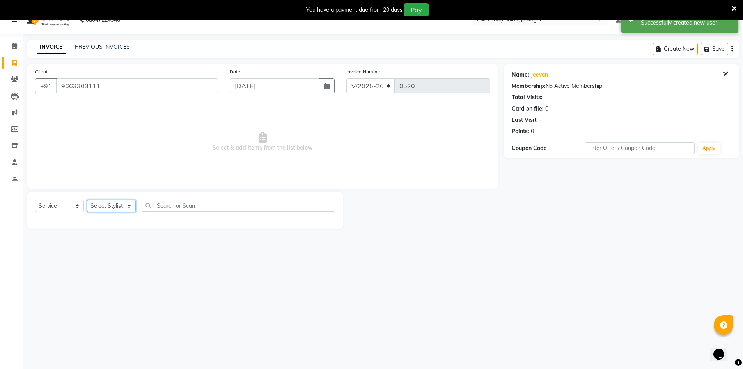
click at [125, 206] on select "Select Stylist Alam ANISH BISWAKARAM Anjali Tamang BHUVANA Elisha Rai Hima Maru…" at bounding box center [111, 206] width 49 height 12
select select "89737"
click at [87, 200] on select "Select Stylist Alam ANISH BISWAKARAM Anjali Tamang BHUVANA Elisha Rai Hima Maru…" at bounding box center [111, 206] width 49 height 12
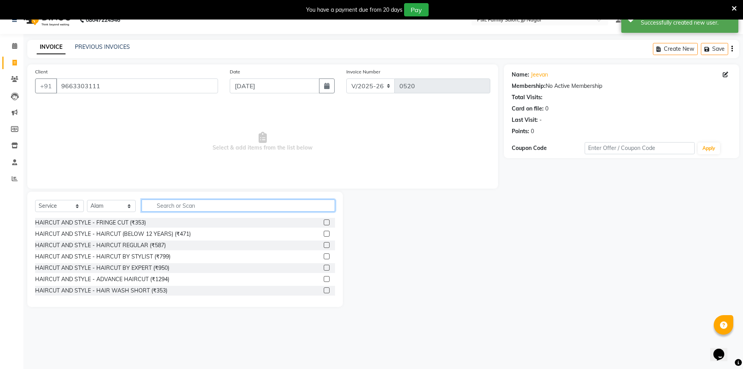
click at [164, 203] on input "text" at bounding box center [239, 205] width 194 height 12
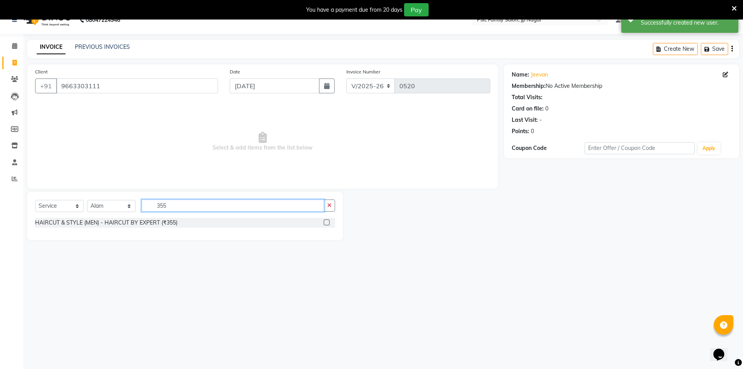
type input "355"
click at [327, 223] on label at bounding box center [327, 222] width 6 height 6
click at [327, 223] on input "checkbox" at bounding box center [326, 222] width 5 height 5
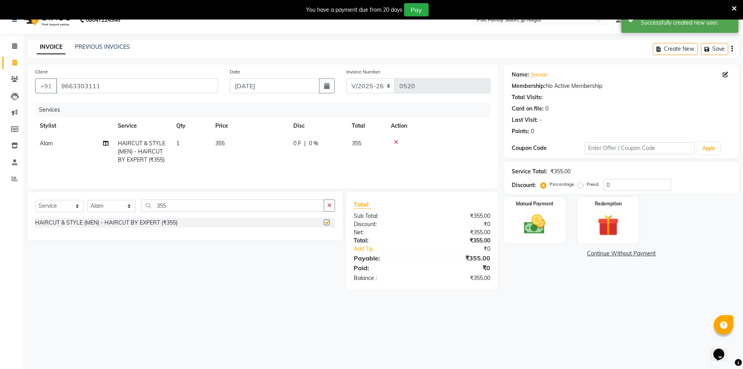
checkbox input "false"
drag, startPoint x: 194, startPoint y: 204, endPoint x: 123, endPoint y: 197, distance: 71.4
click at [123, 197] on div "Select Service Product Membership Package Voucher Prepaid Gift Card Select Styl…" at bounding box center [185, 216] width 316 height 48
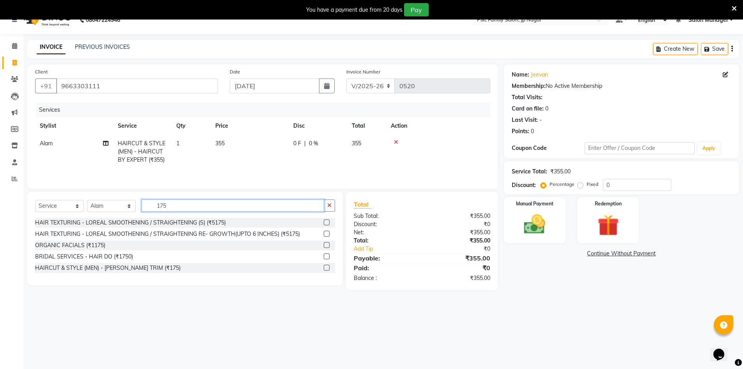
type input "175"
click at [328, 266] on label at bounding box center [327, 268] width 6 height 6
click at [328, 266] on input "checkbox" at bounding box center [326, 267] width 5 height 5
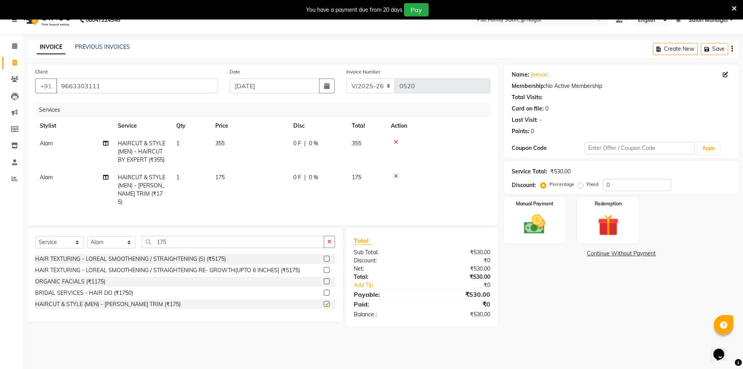
checkbox input "false"
click at [295, 143] on span "0 F" at bounding box center [297, 143] width 8 height 8
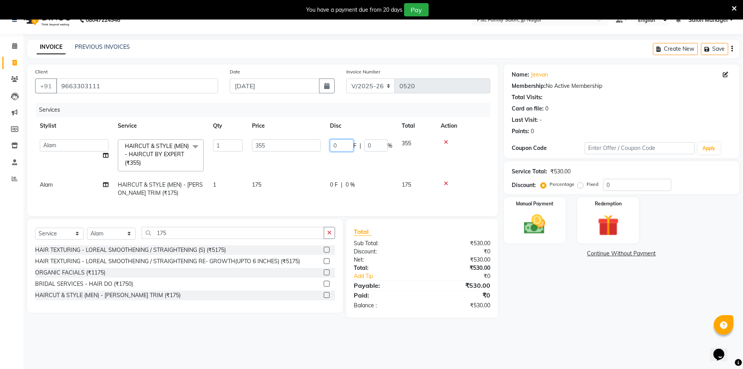
drag, startPoint x: 348, startPoint y: 146, endPoint x: 318, endPoint y: 141, distance: 30.9
click at [318, 141] on tr "Alam ANISH BISWAKARAM Anjali Tamang BHUVANA Elisha Rai Hima Maruthi Mynie Rahul…" at bounding box center [262, 155] width 455 height 41
type input "156"
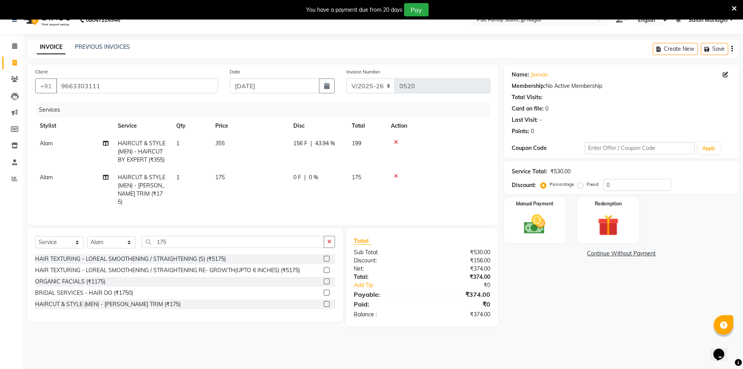
click at [338, 162] on td "156 F | 43.94 %" at bounding box center [318, 152] width 59 height 34
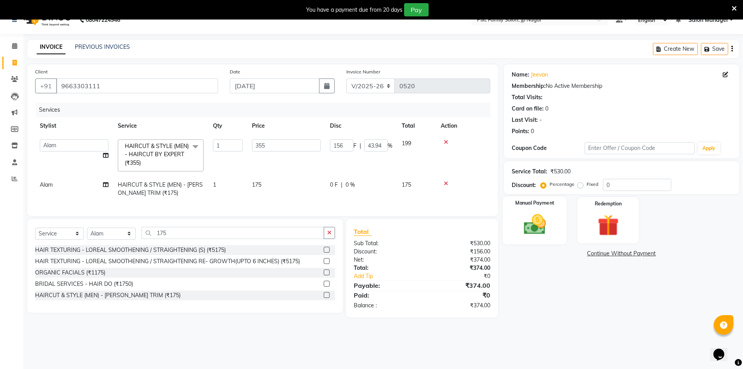
click at [530, 216] on img at bounding box center [535, 224] width 36 height 25
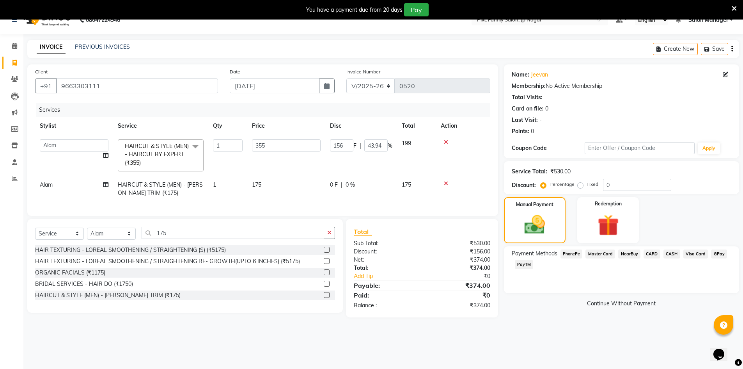
click at [574, 251] on span "PhonePe" at bounding box center [572, 253] width 22 height 9
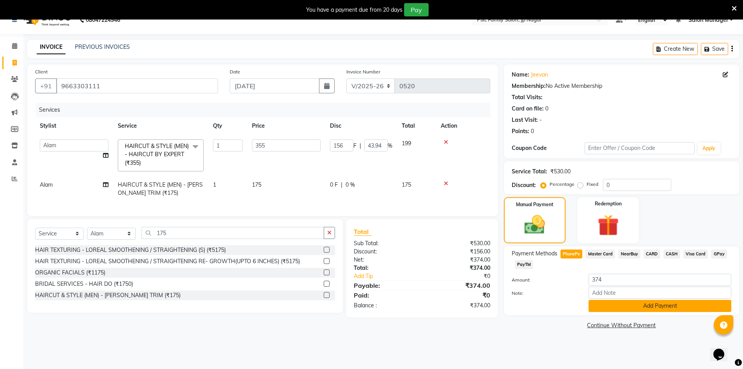
click at [615, 307] on button "Add Payment" at bounding box center [660, 306] width 143 height 12
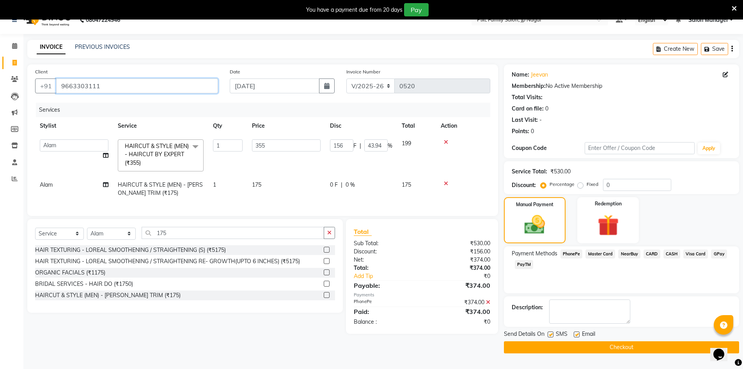
click at [117, 84] on input "9663303111" at bounding box center [137, 85] width 162 height 15
click at [528, 343] on button "Checkout" at bounding box center [621, 347] width 235 height 12
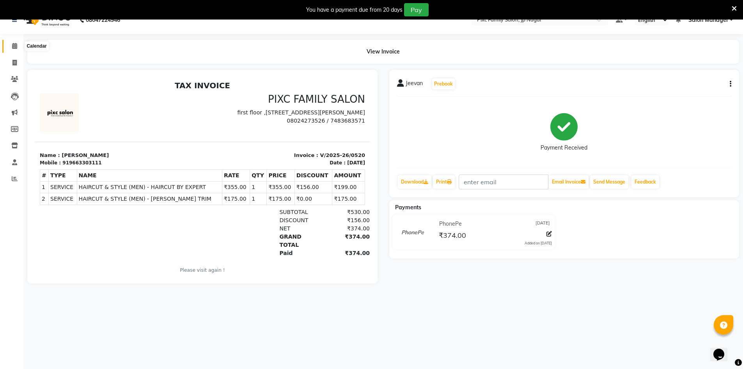
click at [12, 44] on icon at bounding box center [14, 46] width 5 height 6
